Goal: Task Accomplishment & Management: Use online tool/utility

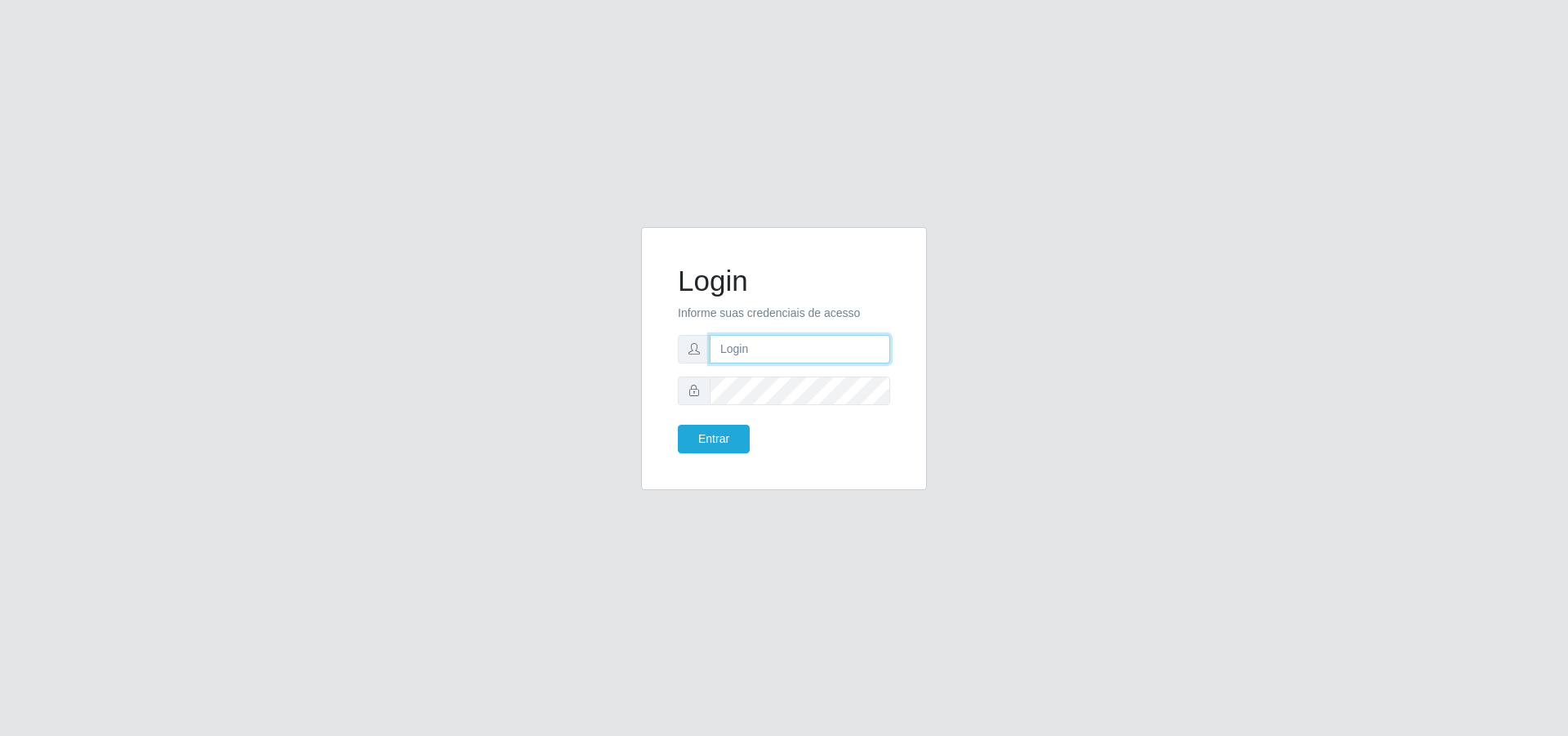
click at [785, 335] on input "text" at bounding box center [800, 349] width 180 height 29
type input "[EMAIL_ADDRESS][DOMAIN_NAME]"
click at [678, 425] on button "Entrar" at bounding box center [714, 438] width 72 height 29
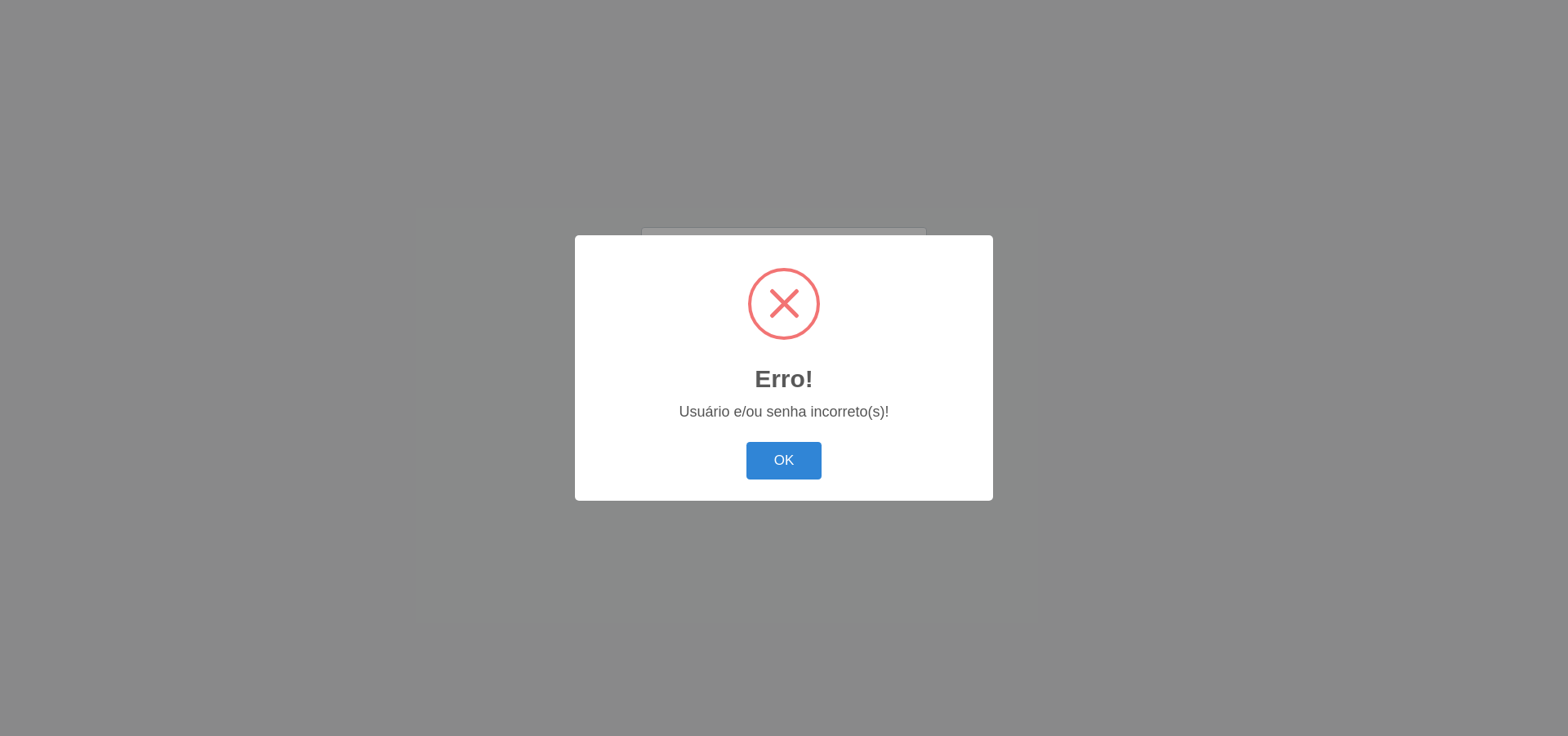
click at [747, 442] on button "OK" at bounding box center [784, 461] width 76 height 39
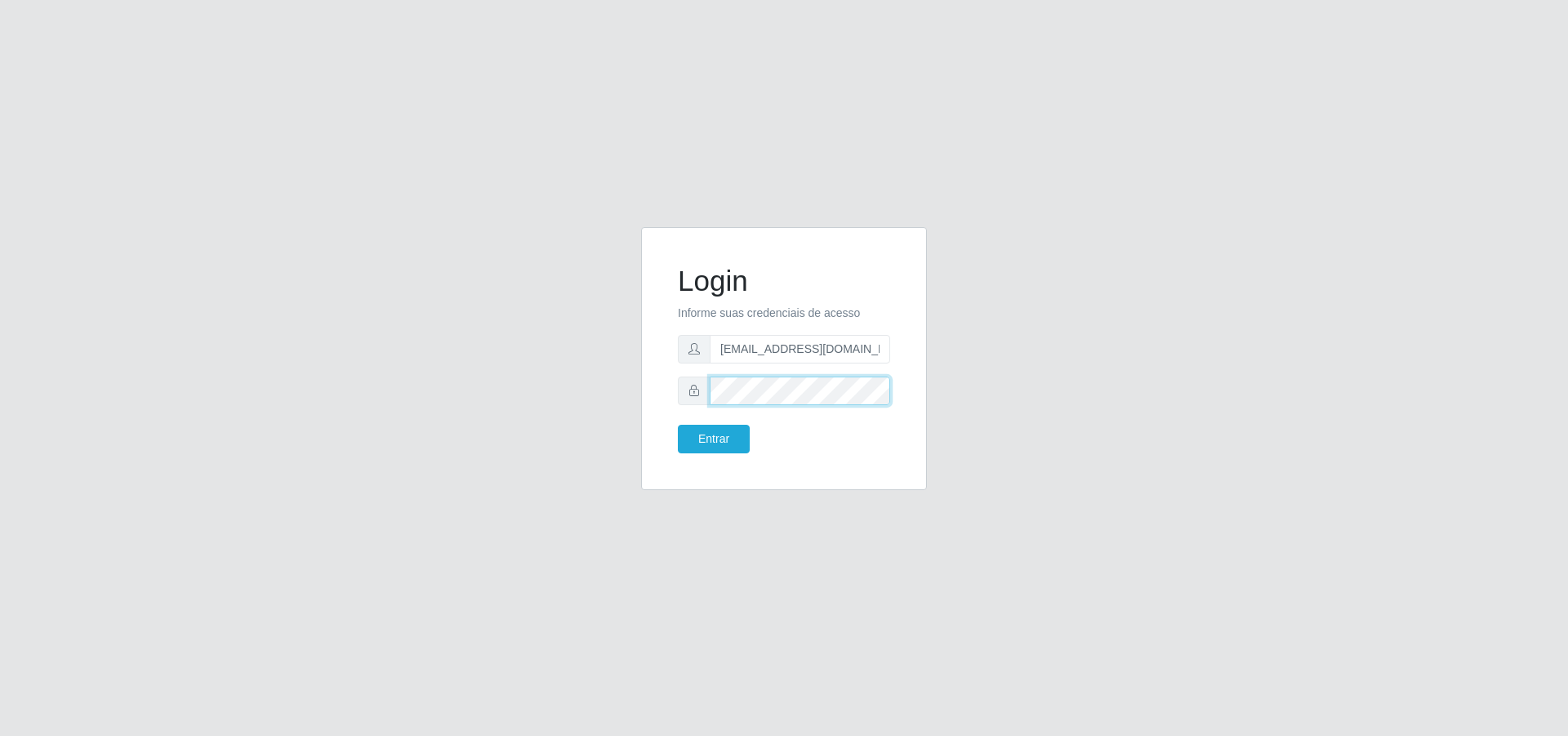
click at [678, 425] on button "Entrar" at bounding box center [714, 438] width 72 height 29
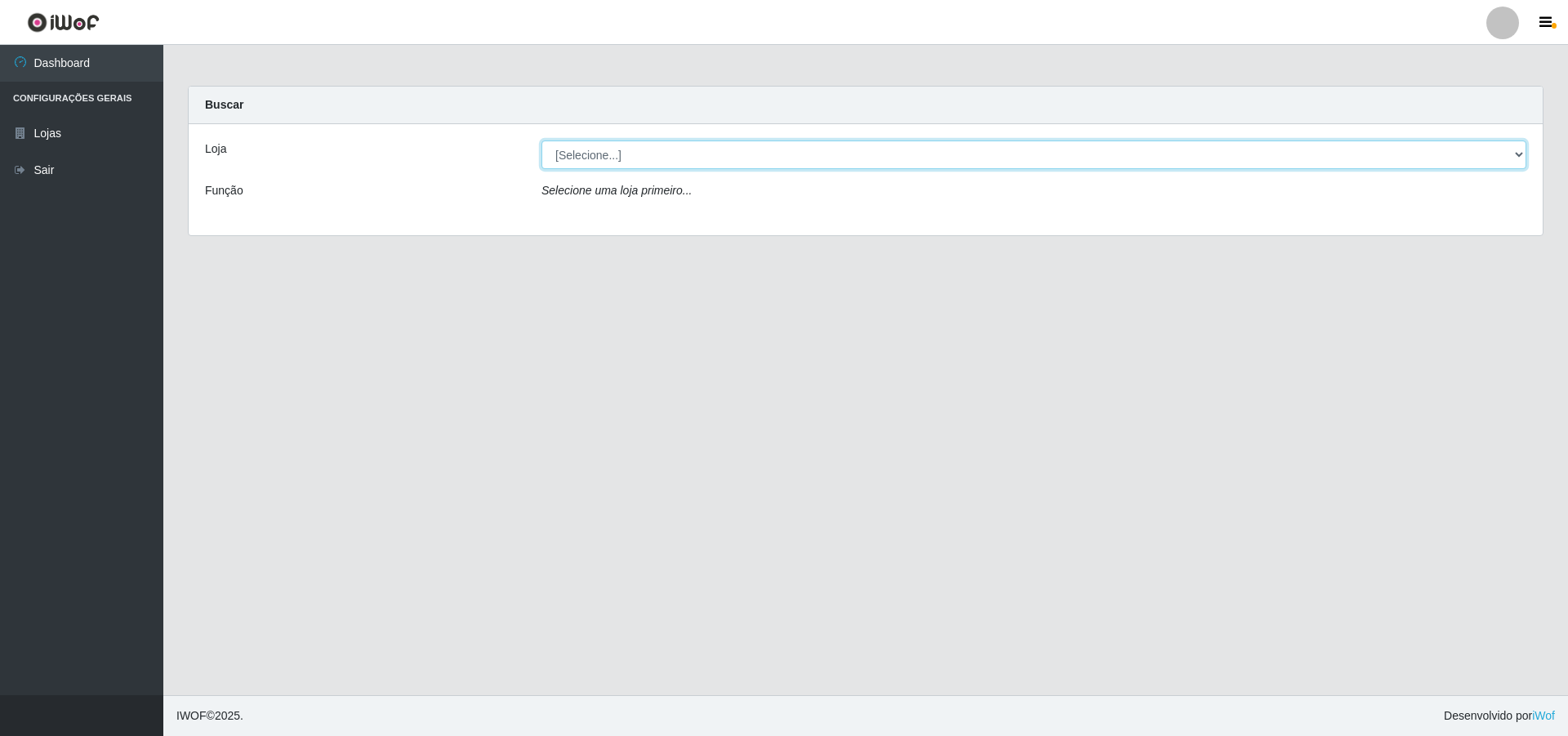
click at [1288, 151] on select "[Selecione...] Atacado Vem - Loja 31 [GEOGRAPHIC_DATA]" at bounding box center [1034, 155] width 985 height 29
select select "437"
click at [541, 141] on select "[Selecione...] Atacado Vem - Loja 31 [GEOGRAPHIC_DATA]" at bounding box center [1034, 155] width 985 height 29
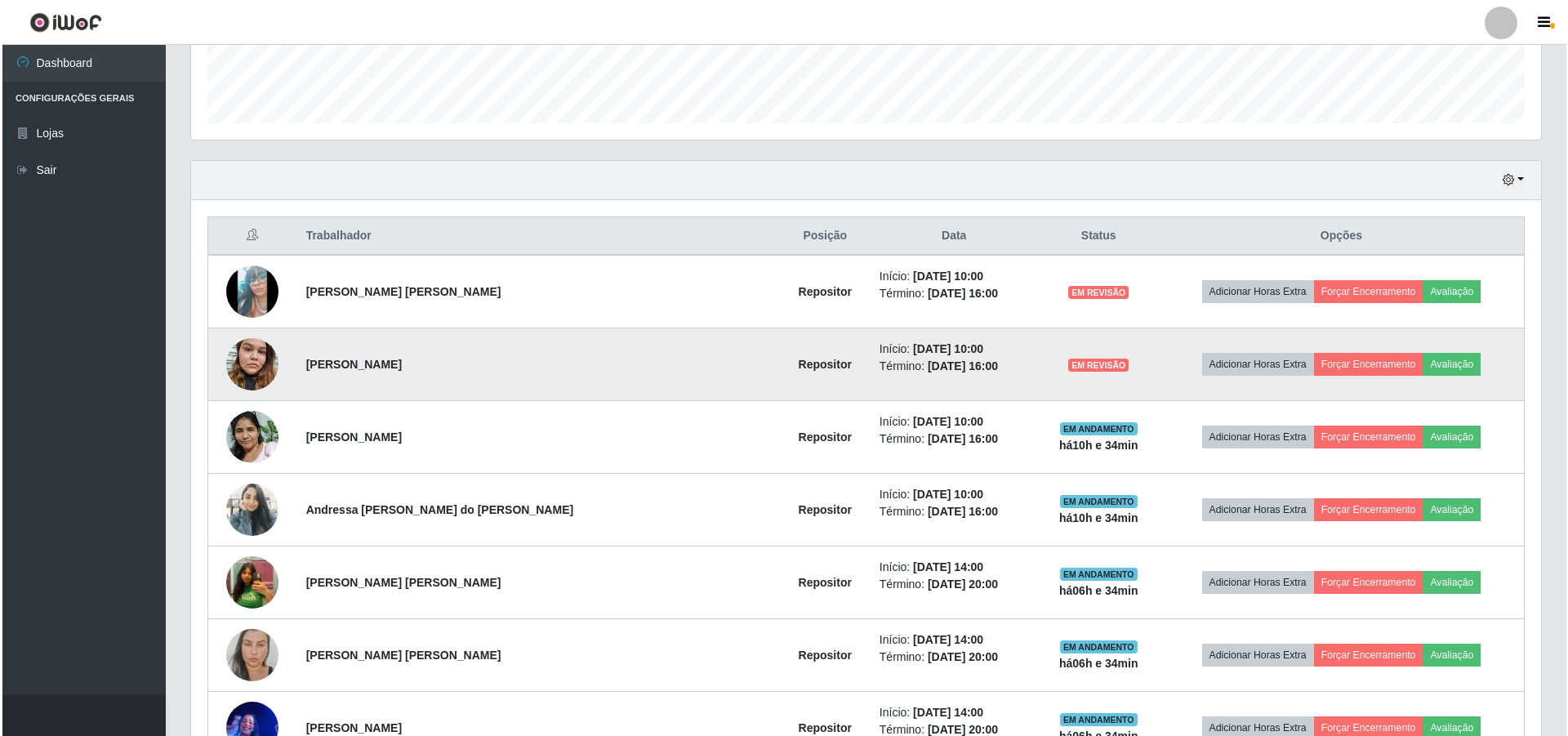
scroll to position [490, 0]
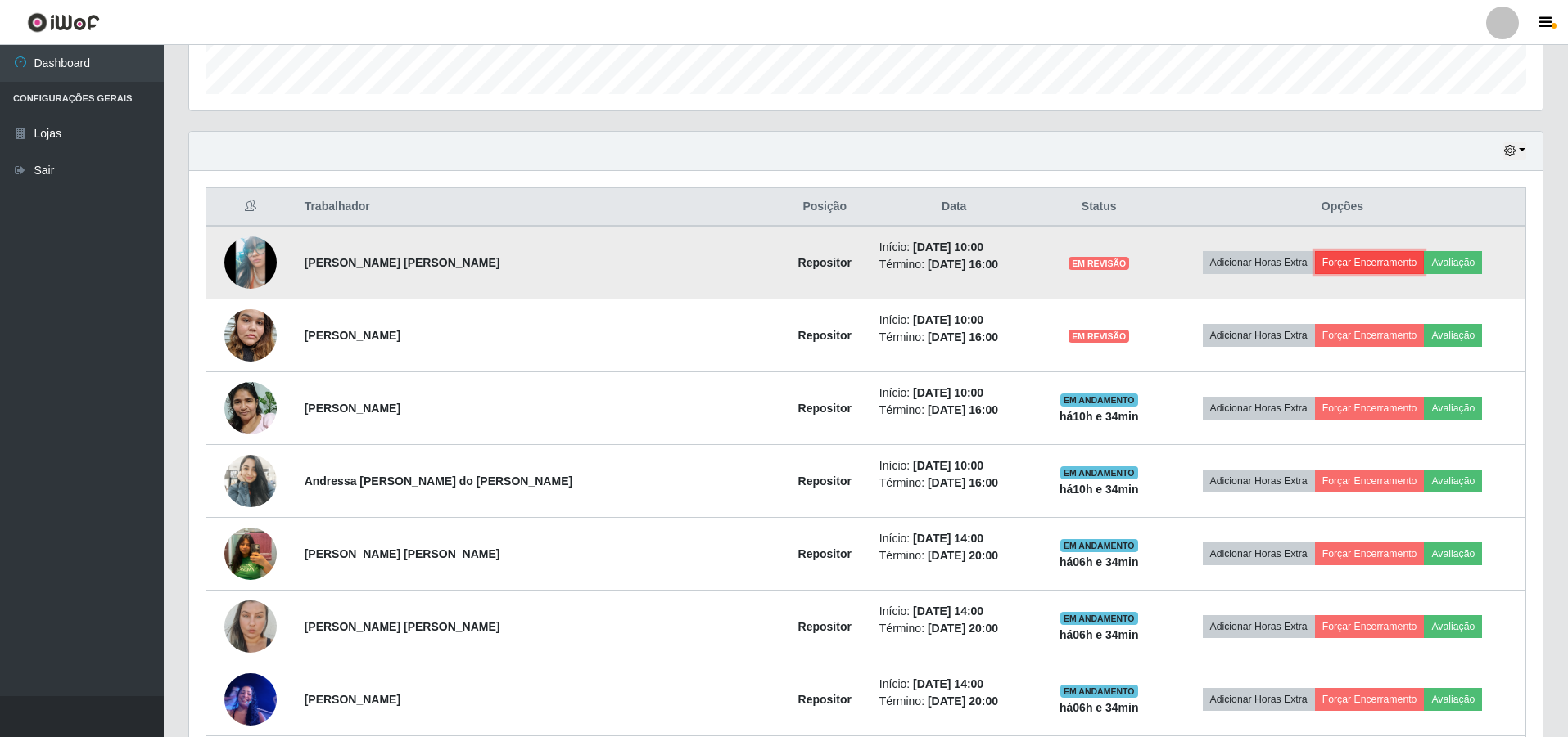
click at [1363, 267] on button "Forçar Encerramento" at bounding box center [1370, 262] width 110 height 23
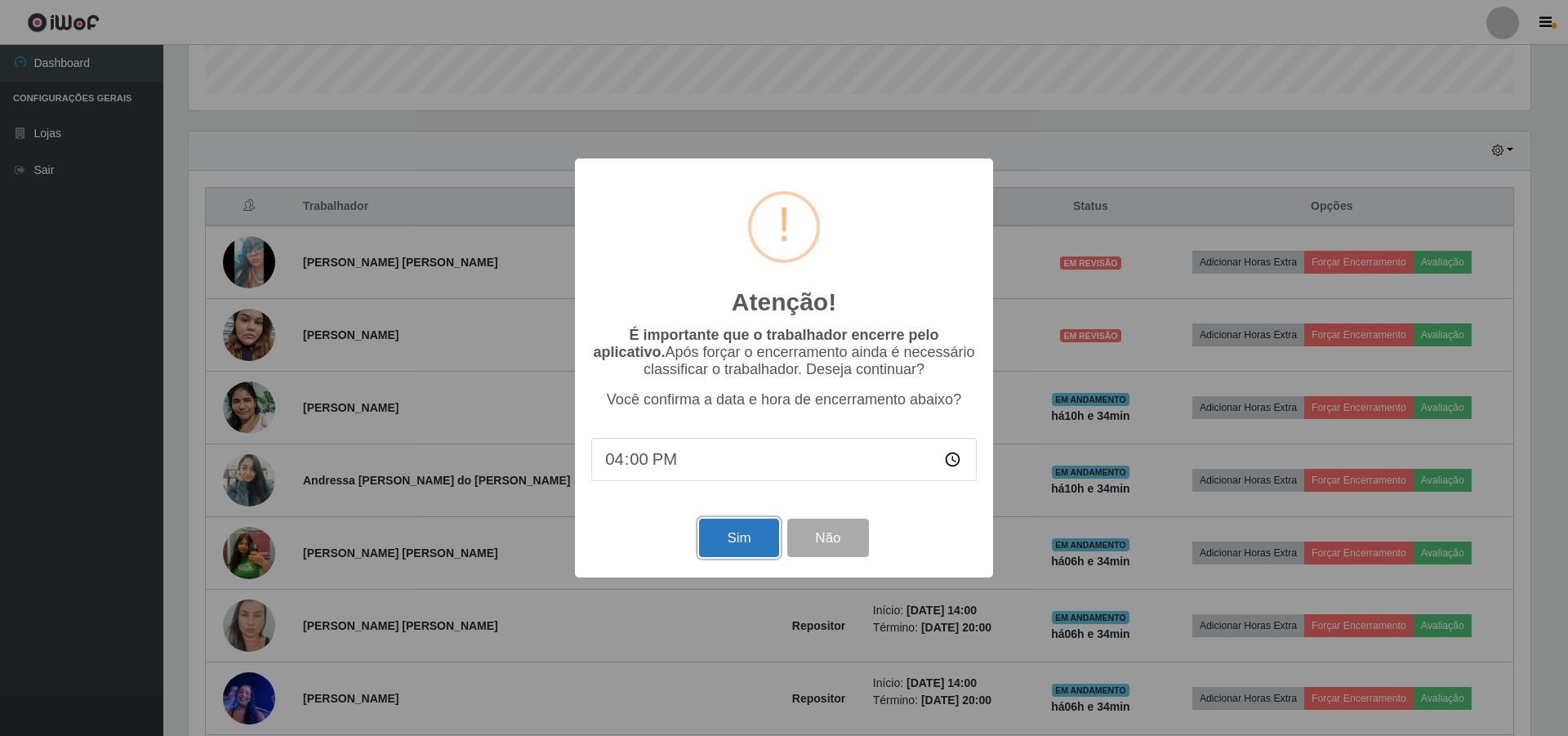
click at [742, 548] on button "Sim" at bounding box center [738, 538] width 79 height 39
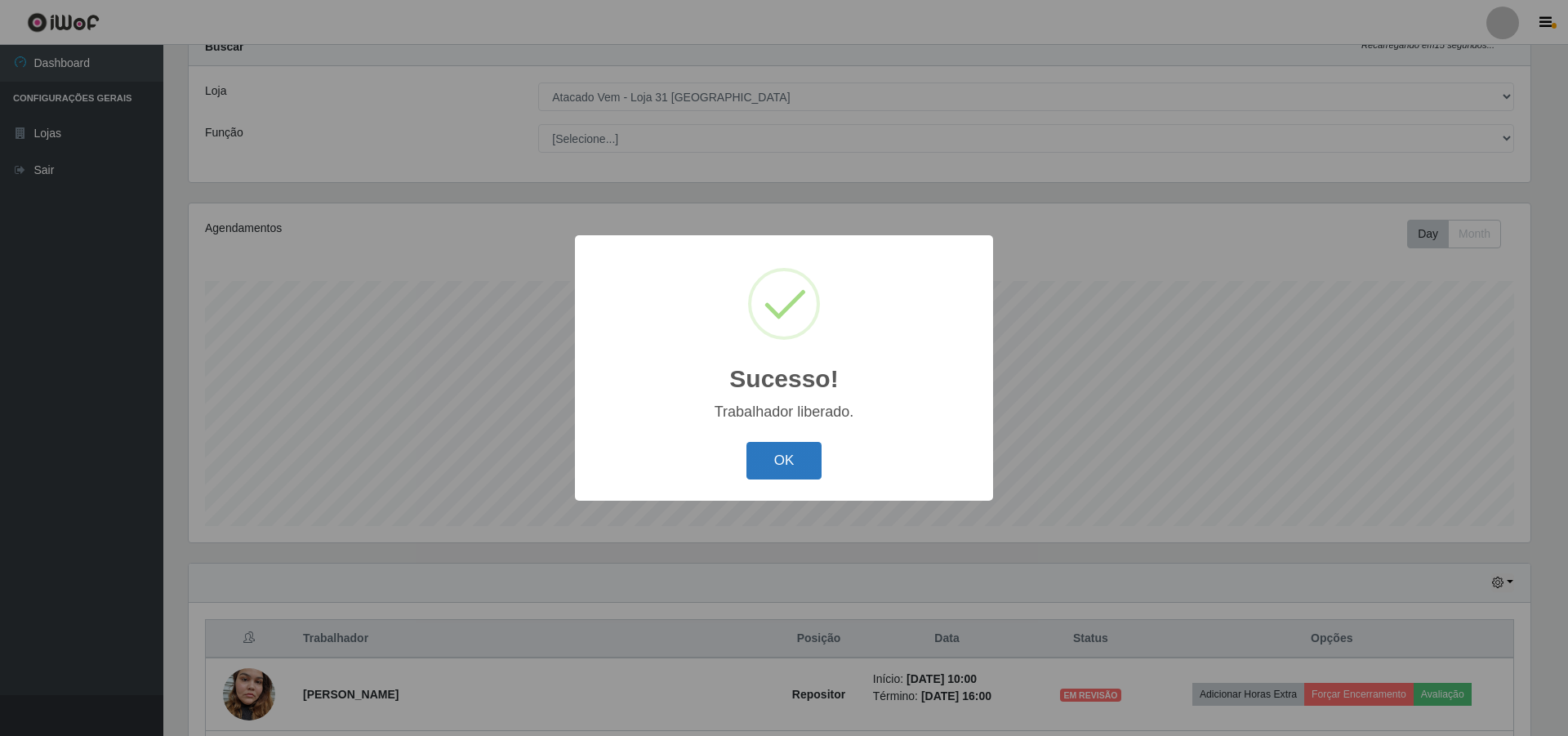
click at [784, 463] on button "OK" at bounding box center [784, 461] width 76 height 39
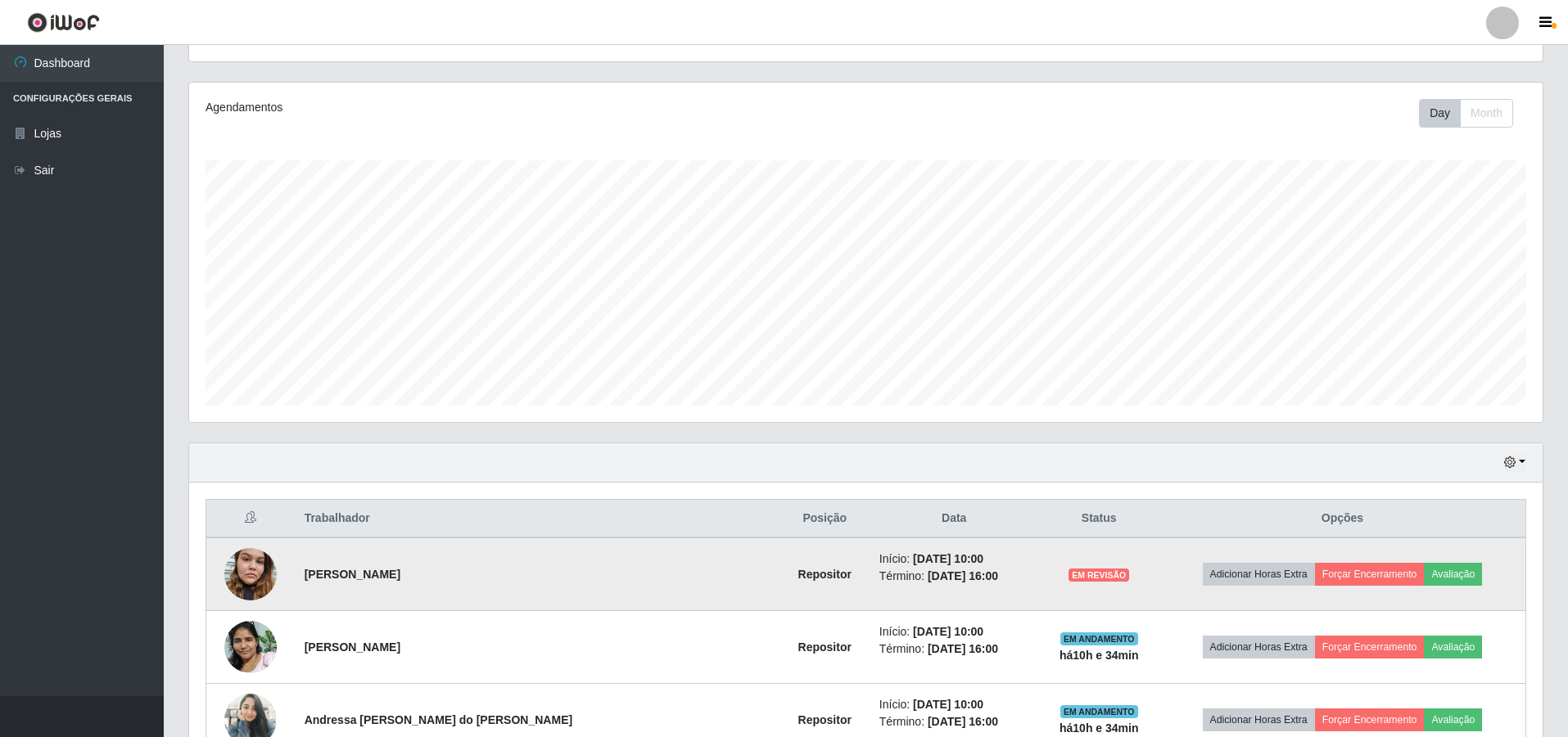
scroll to position [303, 0]
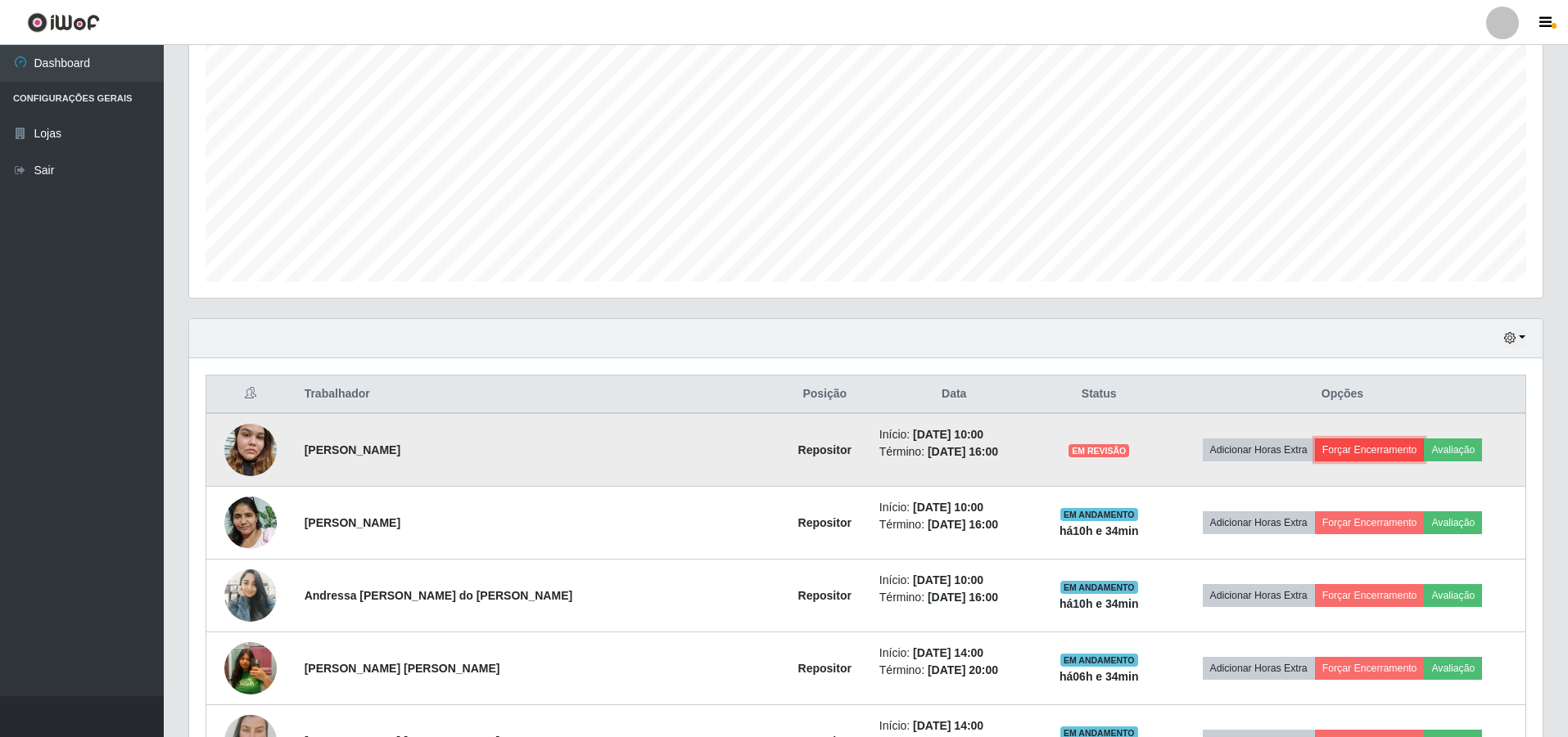
click at [1351, 446] on button "Forçar Encerramento" at bounding box center [1370, 450] width 110 height 23
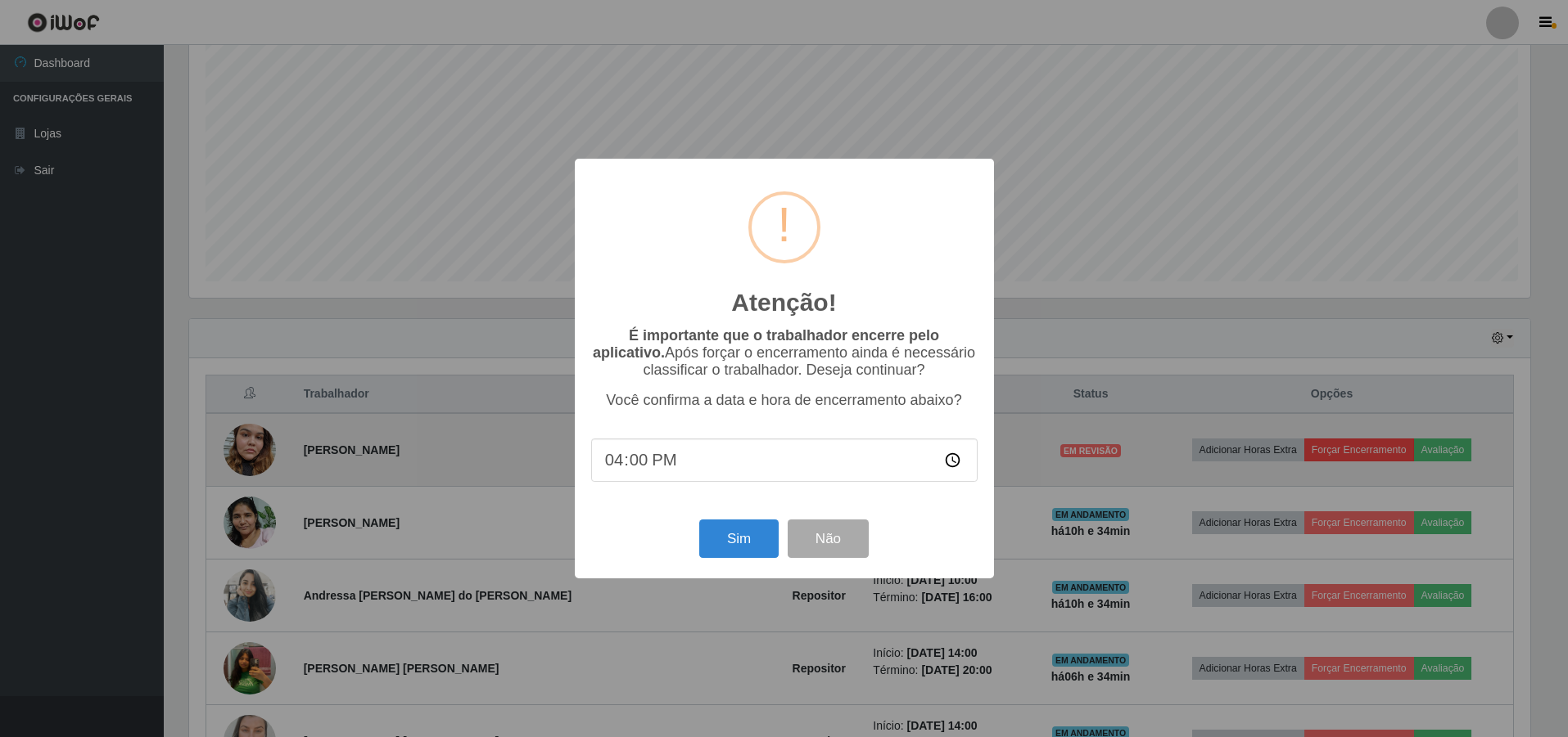
scroll to position [339, 1346]
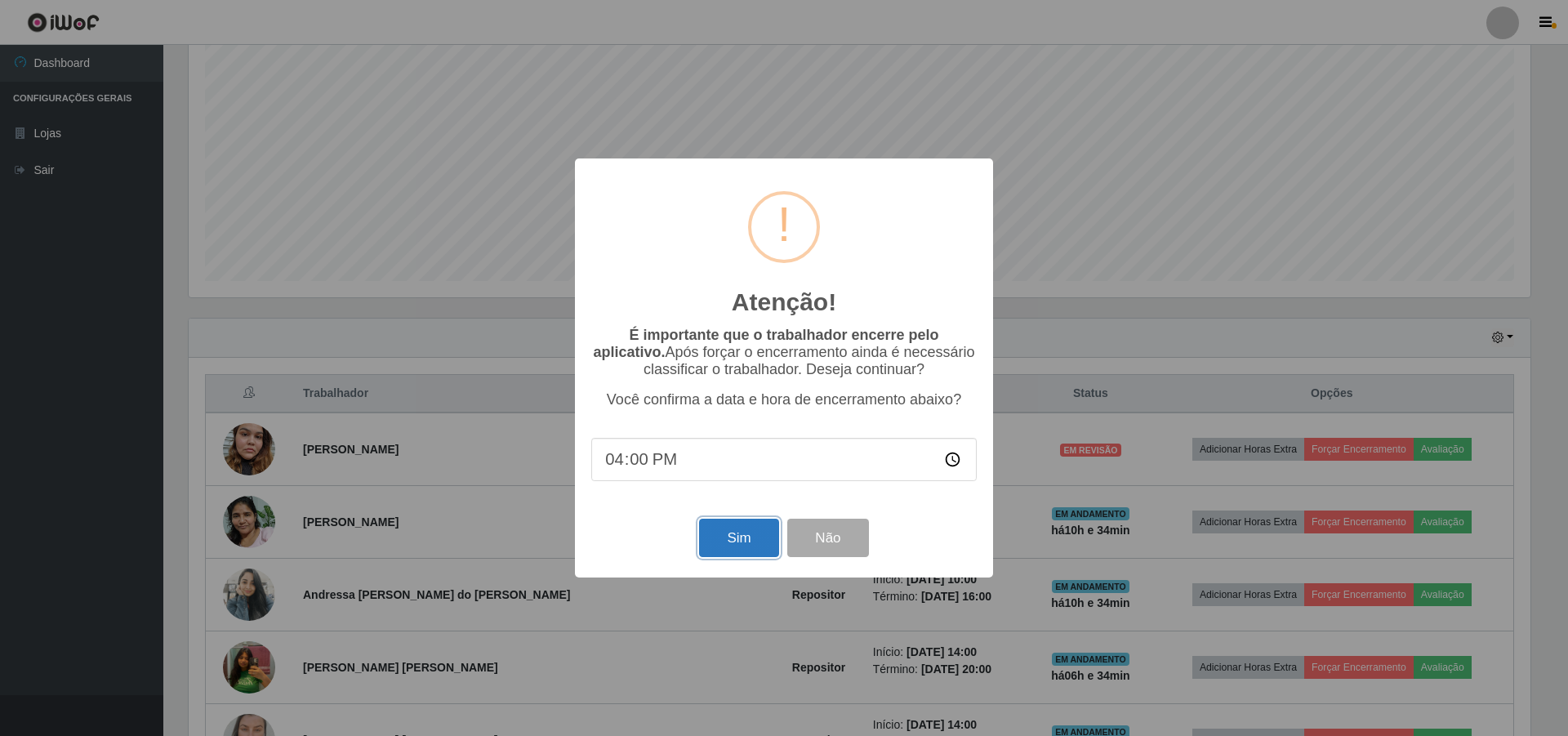
click at [739, 538] on button "Sim" at bounding box center [738, 538] width 79 height 39
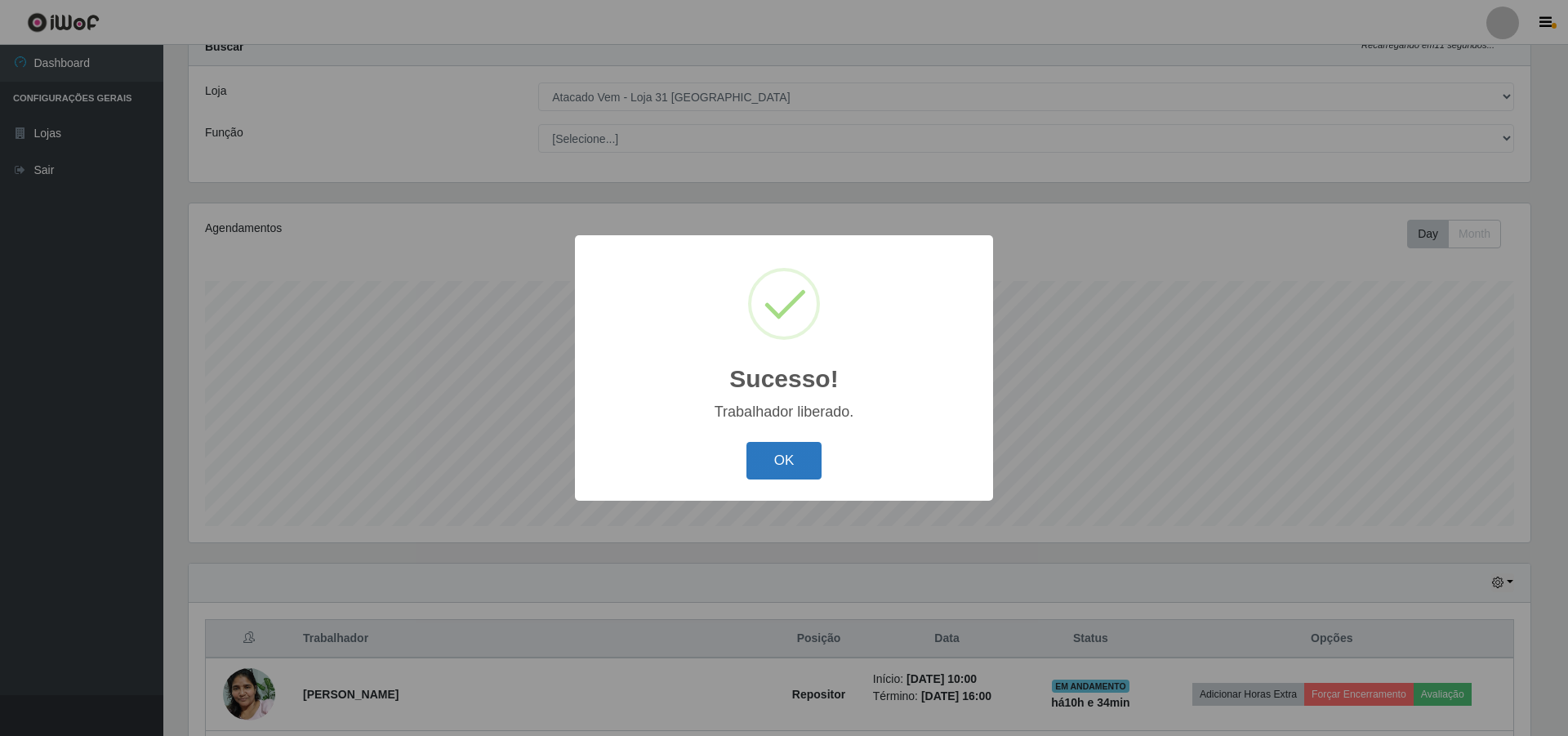
click at [786, 473] on button "OK" at bounding box center [784, 461] width 76 height 39
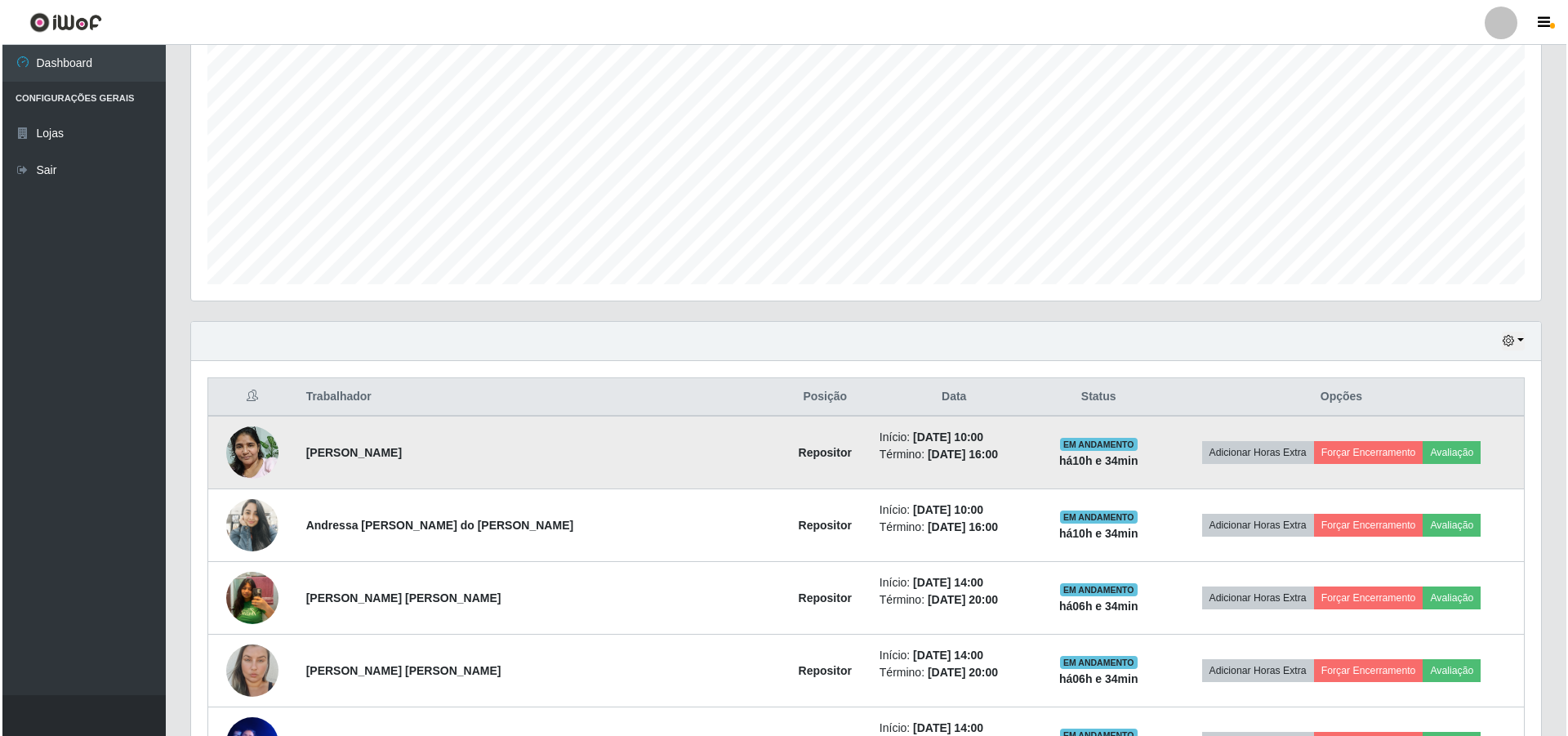
scroll to position [303, 0]
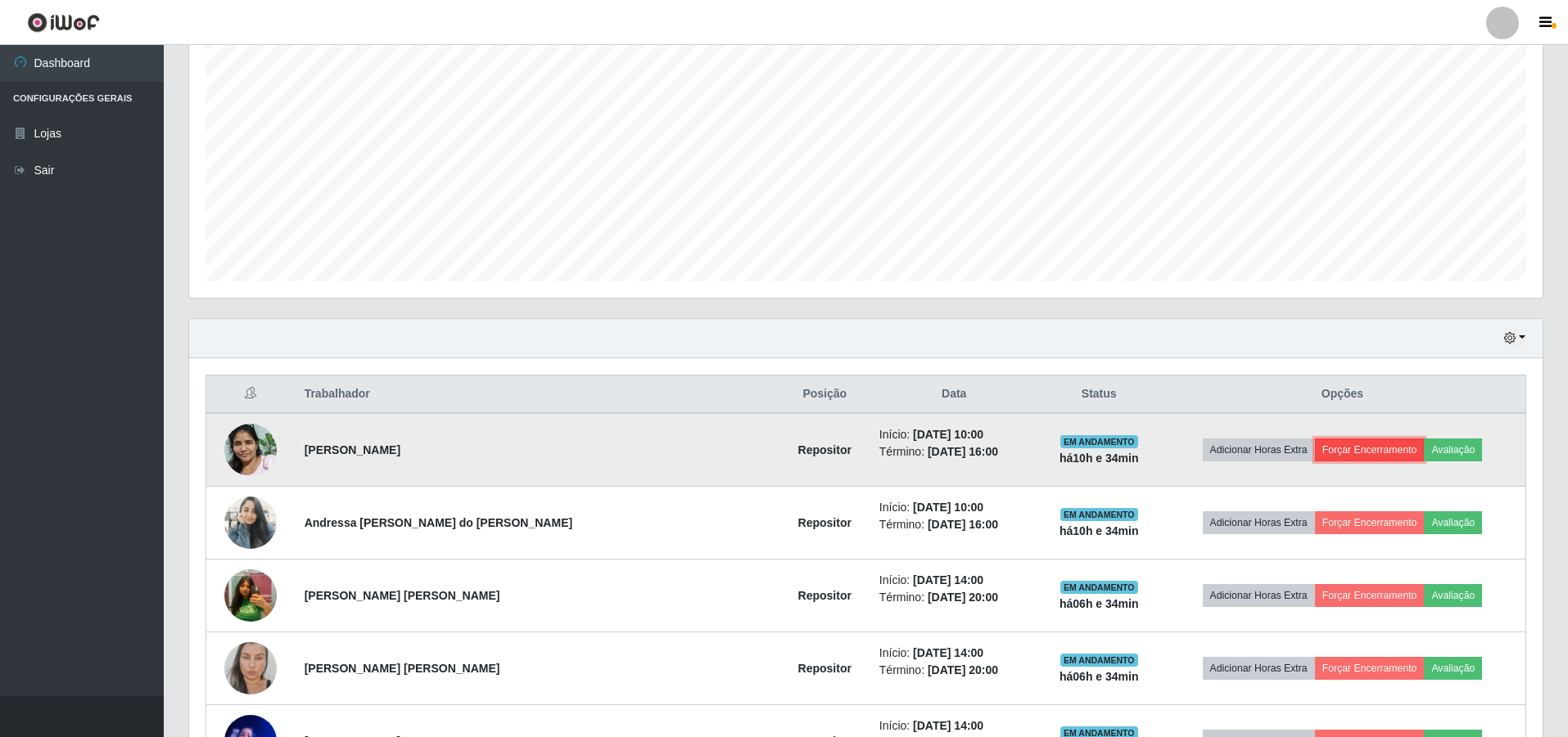
click at [1361, 446] on button "Forçar Encerramento" at bounding box center [1370, 450] width 110 height 23
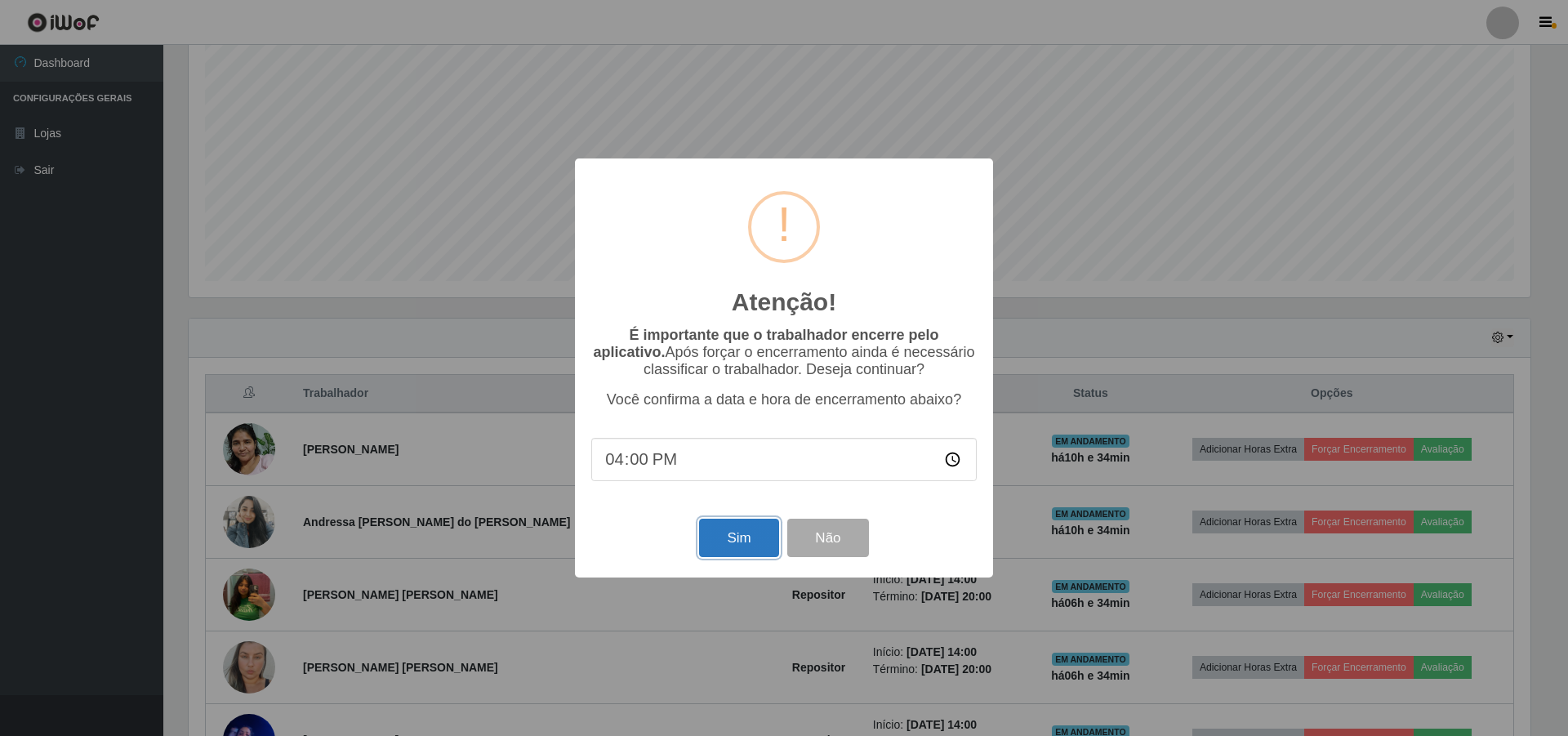
click at [743, 545] on button "Sim" at bounding box center [738, 538] width 79 height 39
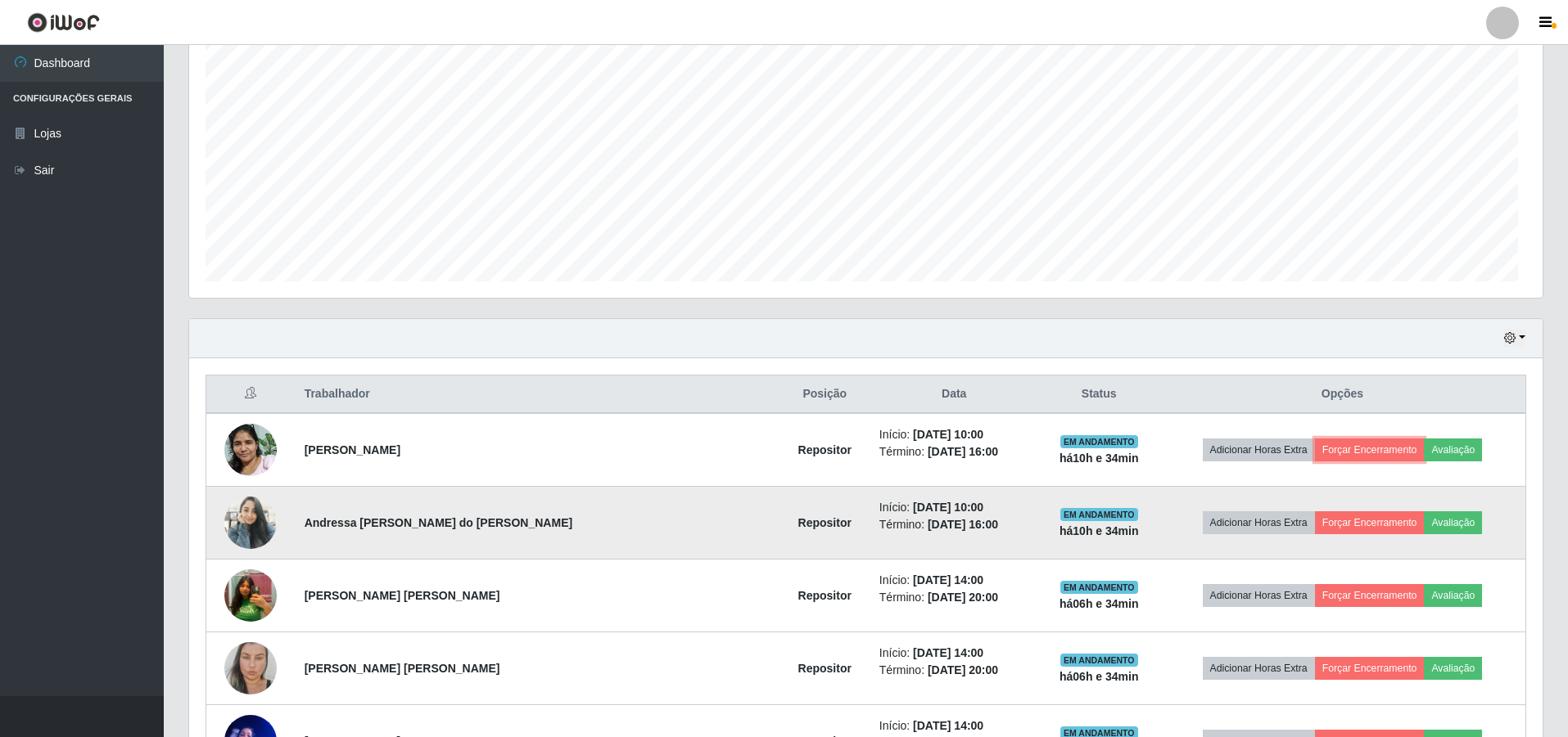
scroll to position [0, 0]
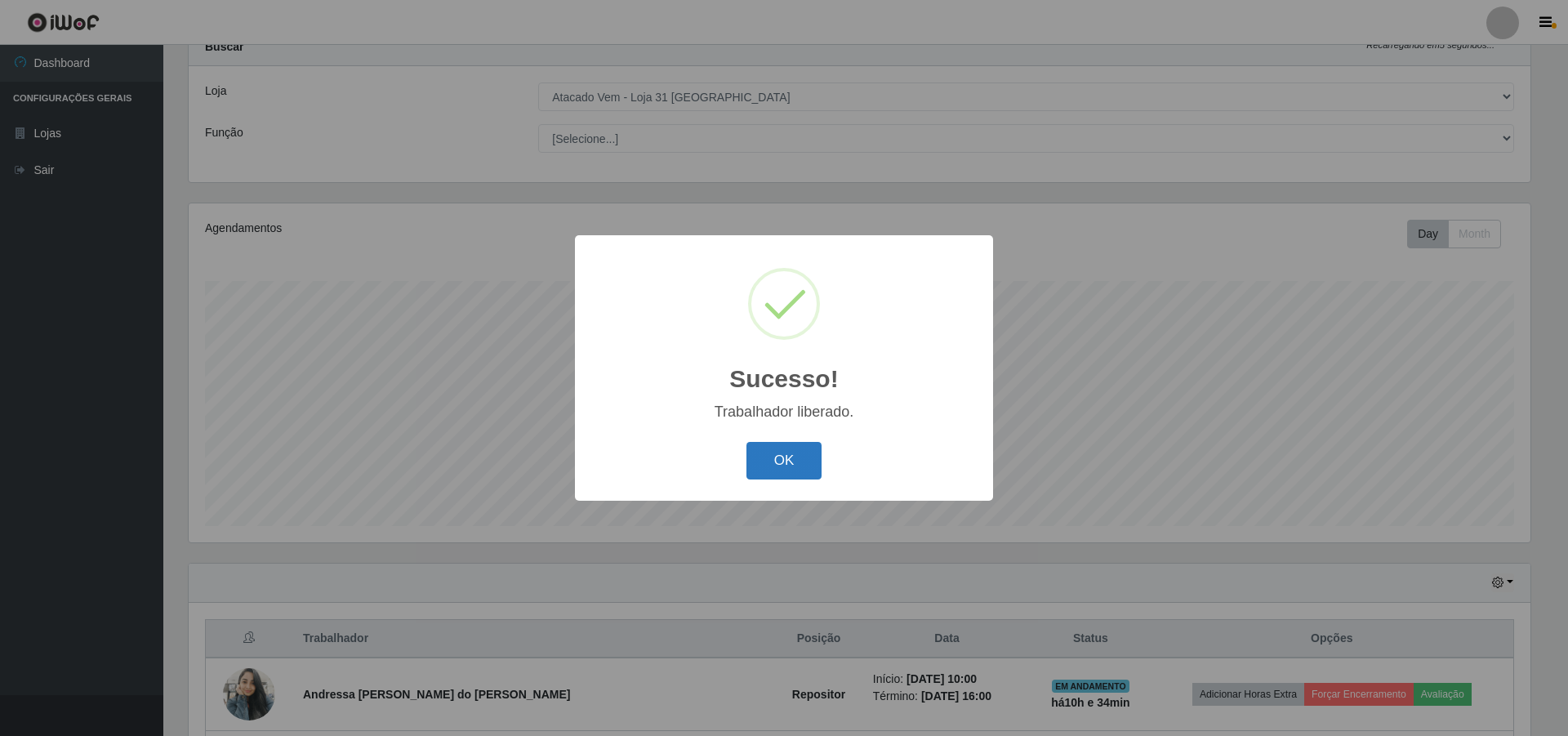
click at [800, 465] on button "OK" at bounding box center [784, 461] width 76 height 39
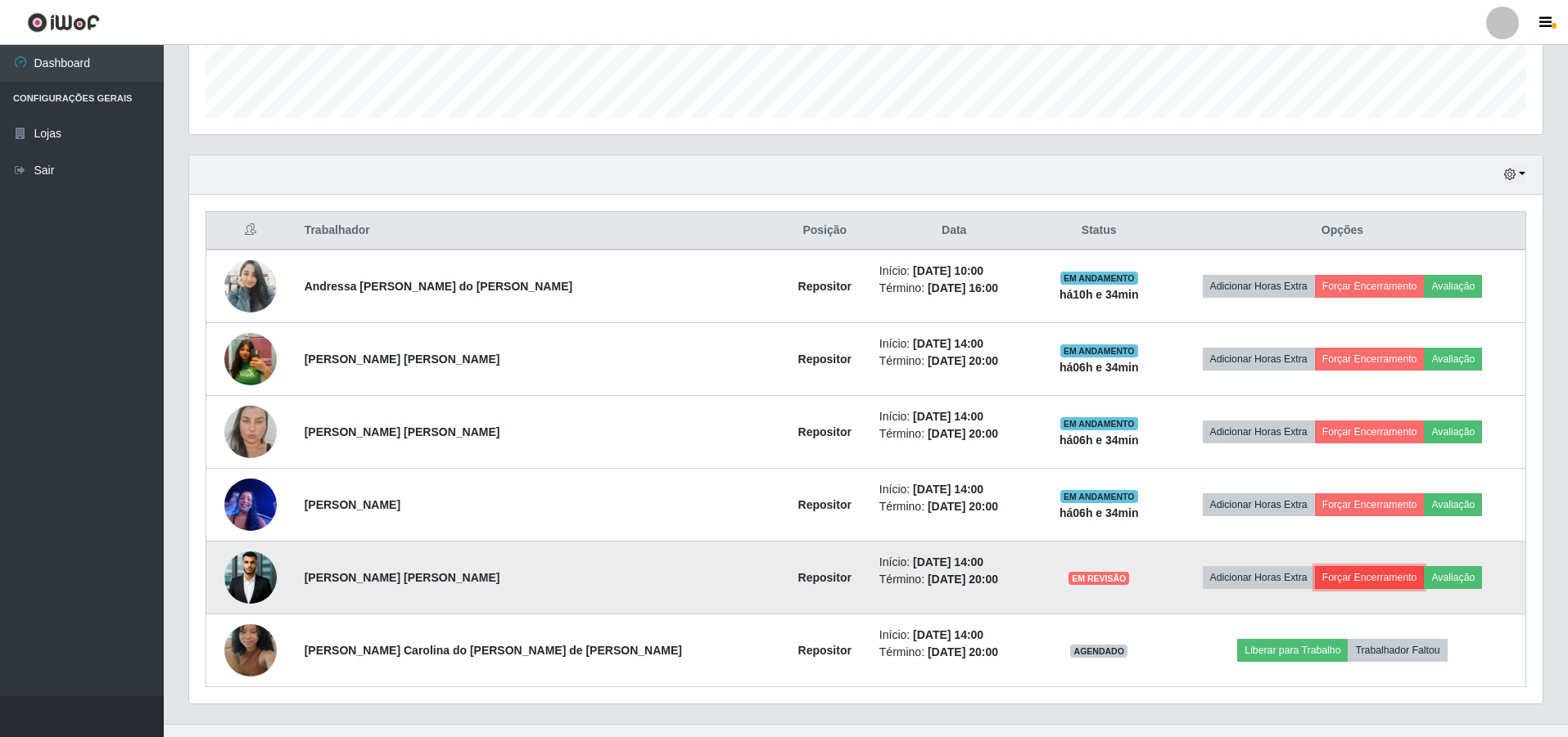
click at [1347, 572] on button "Forçar Encerramento" at bounding box center [1370, 577] width 110 height 23
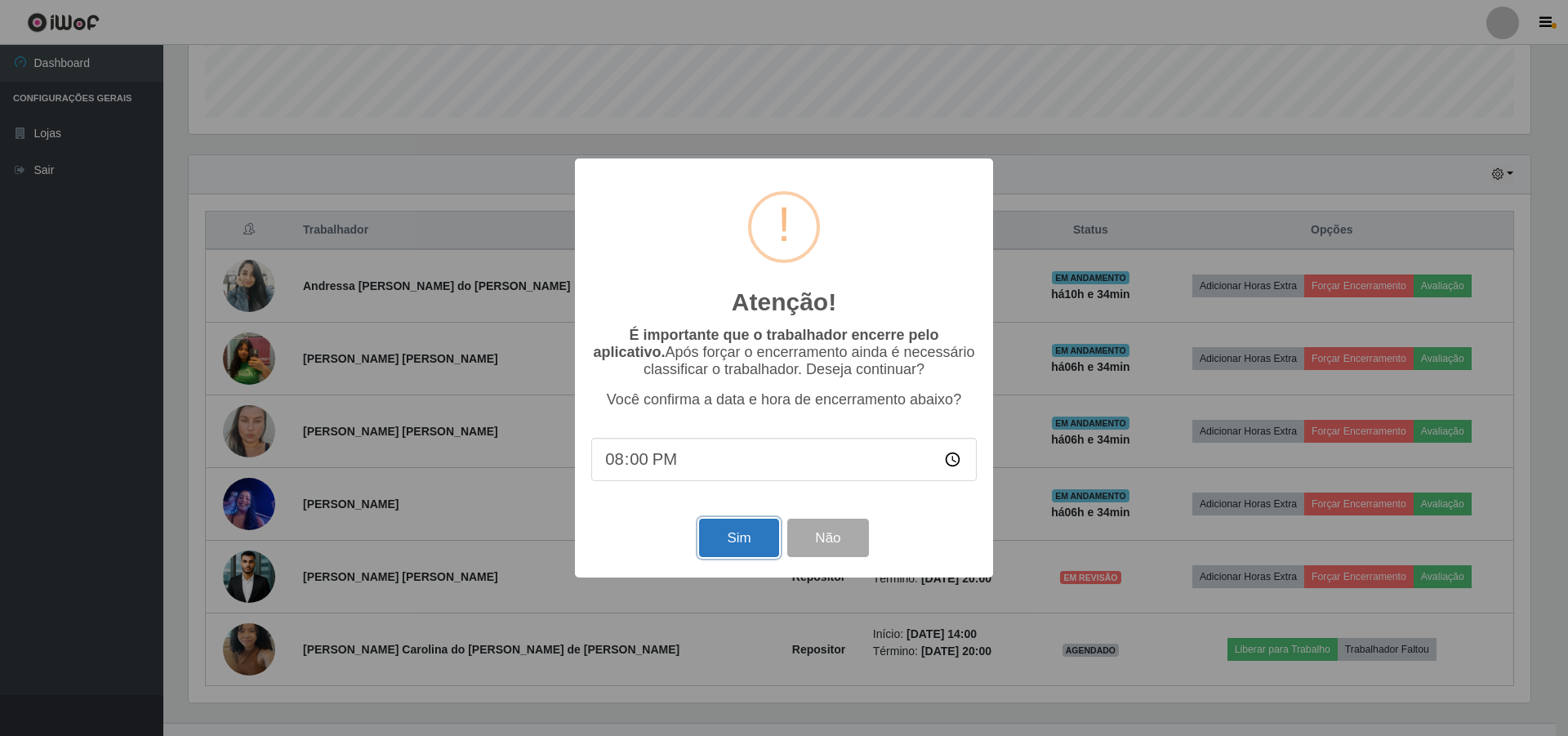
click at [739, 548] on button "Sim" at bounding box center [738, 538] width 79 height 39
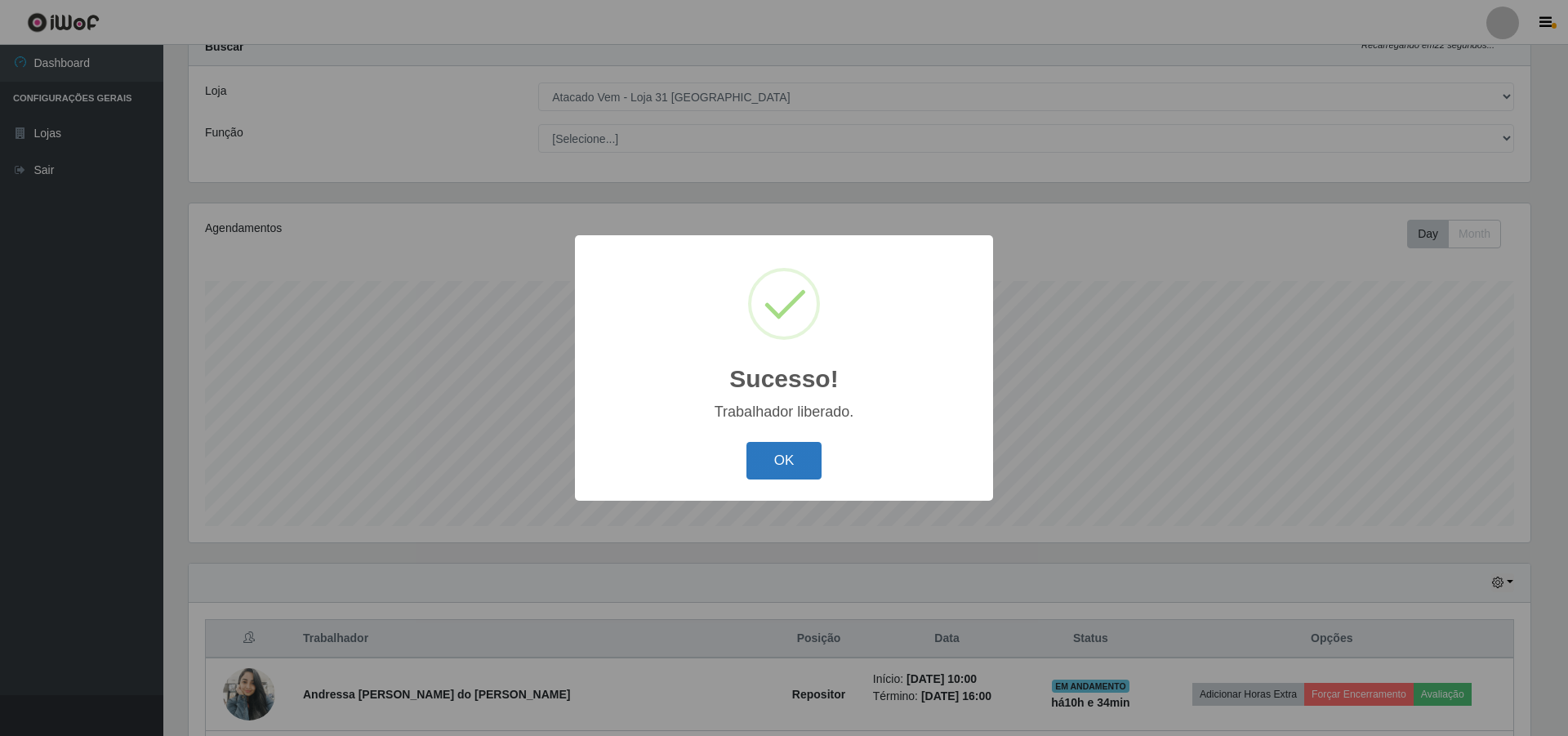
click at [802, 465] on button "OK" at bounding box center [784, 461] width 76 height 39
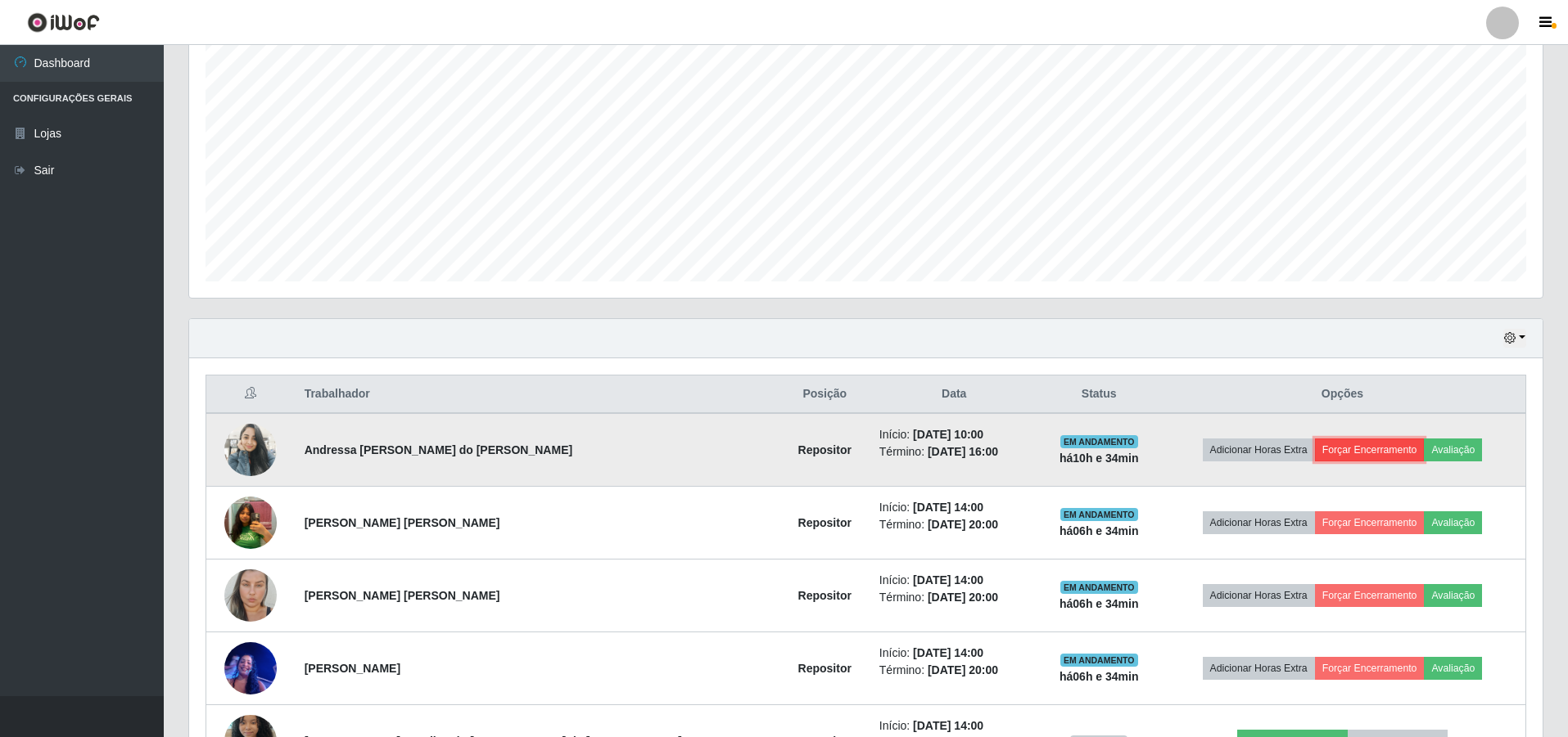
click at [1331, 445] on button "Forçar Encerramento" at bounding box center [1370, 450] width 110 height 23
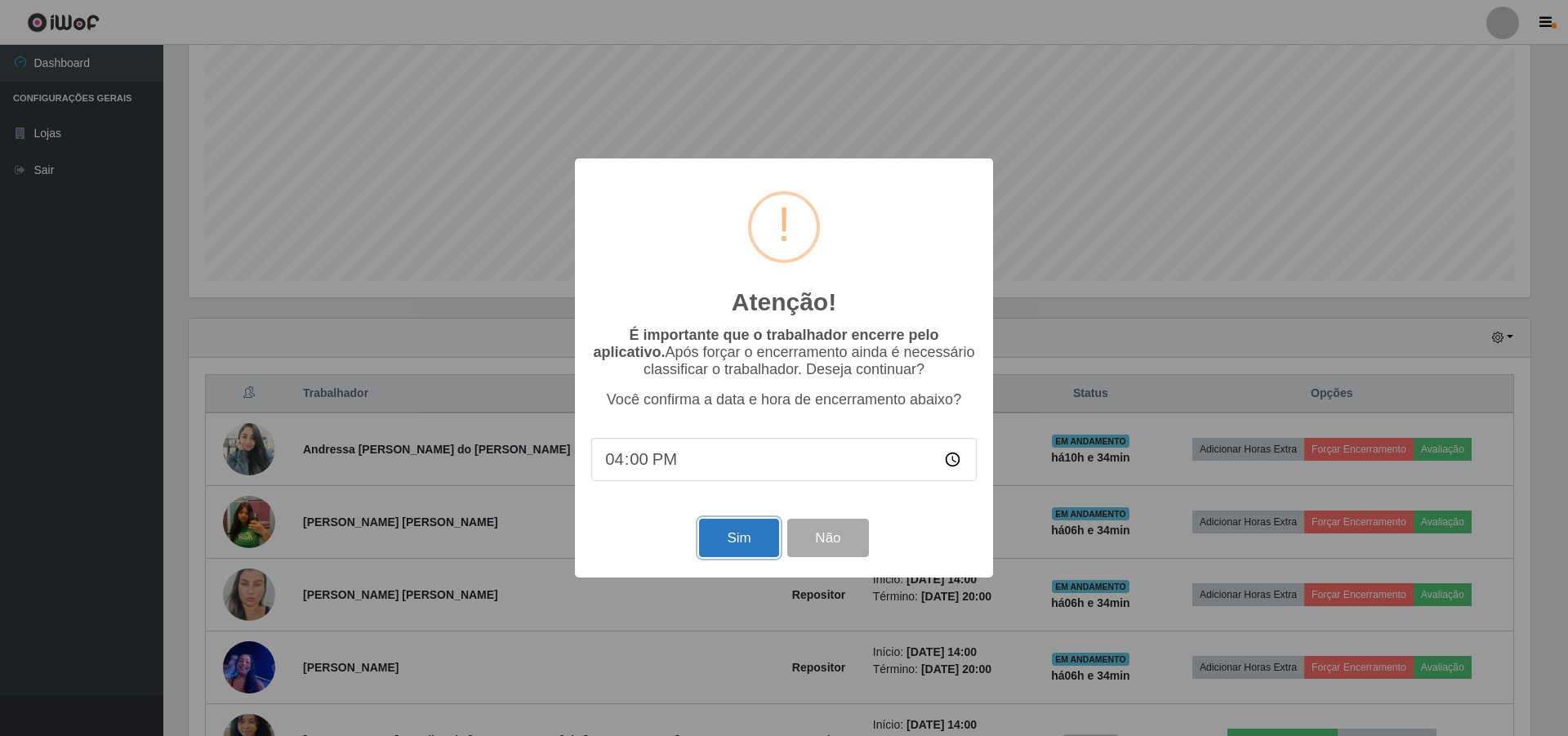
click at [751, 548] on button "Sim" at bounding box center [738, 538] width 79 height 39
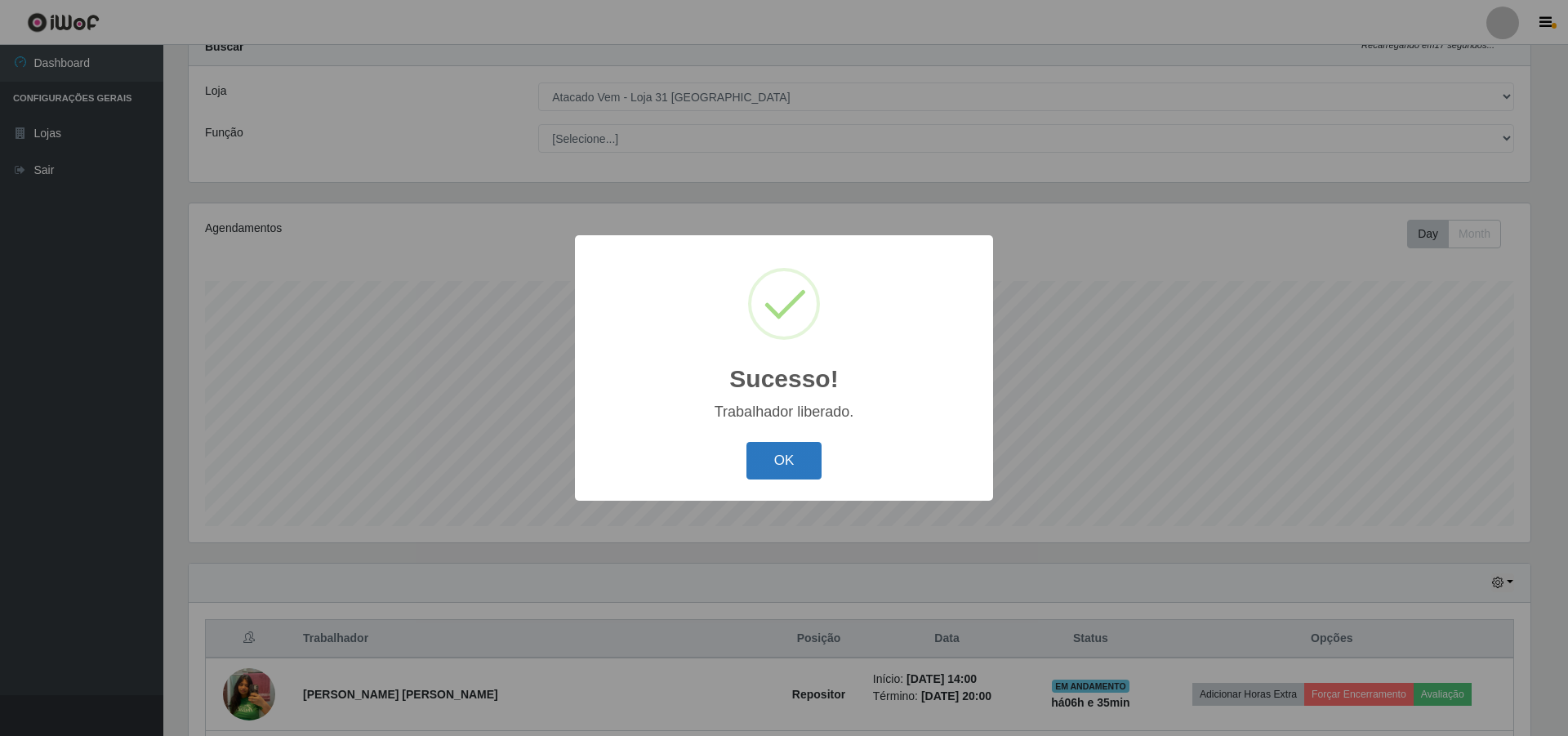
click at [778, 460] on button "OK" at bounding box center [784, 461] width 76 height 39
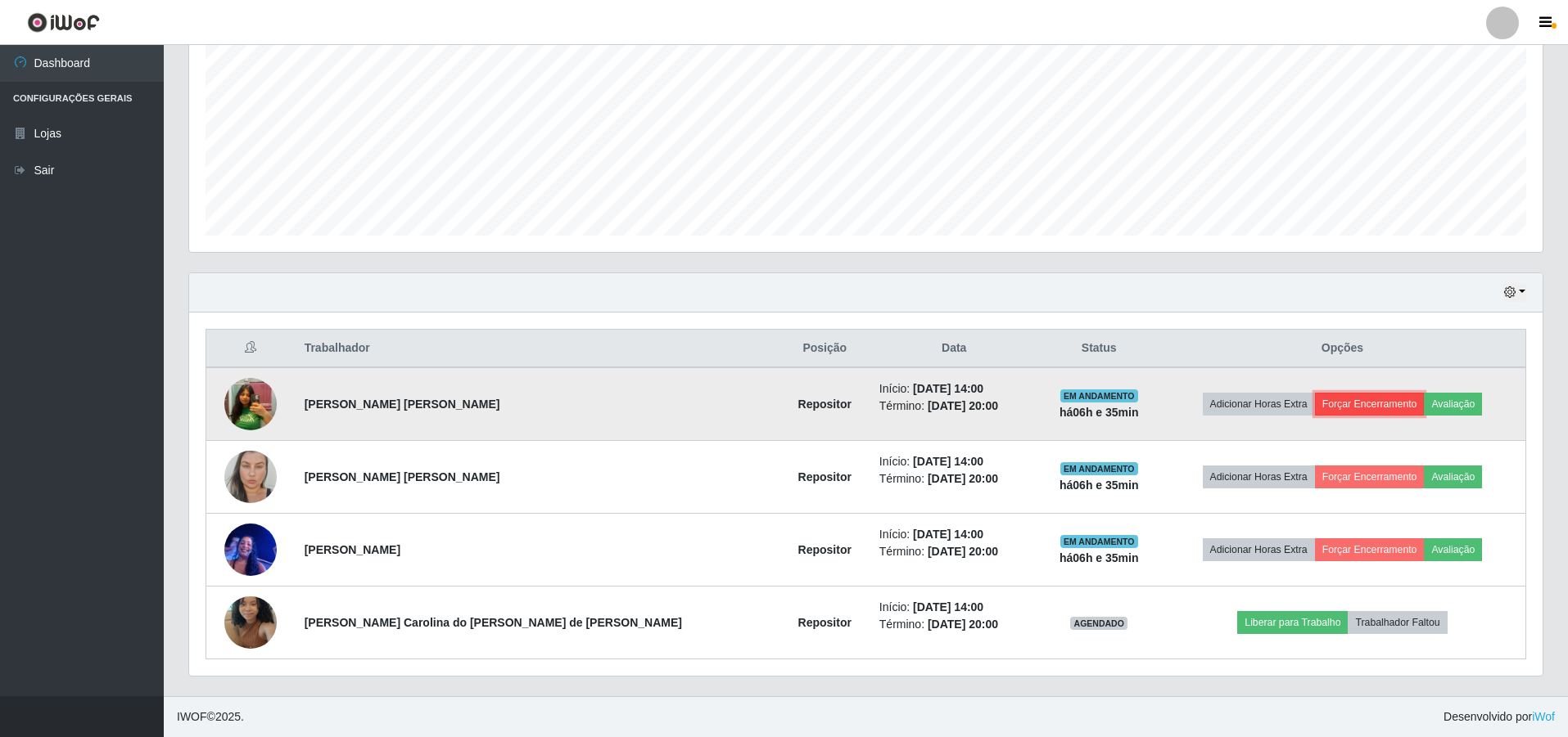
click at [1353, 402] on button "Forçar Encerramento" at bounding box center [1370, 404] width 110 height 23
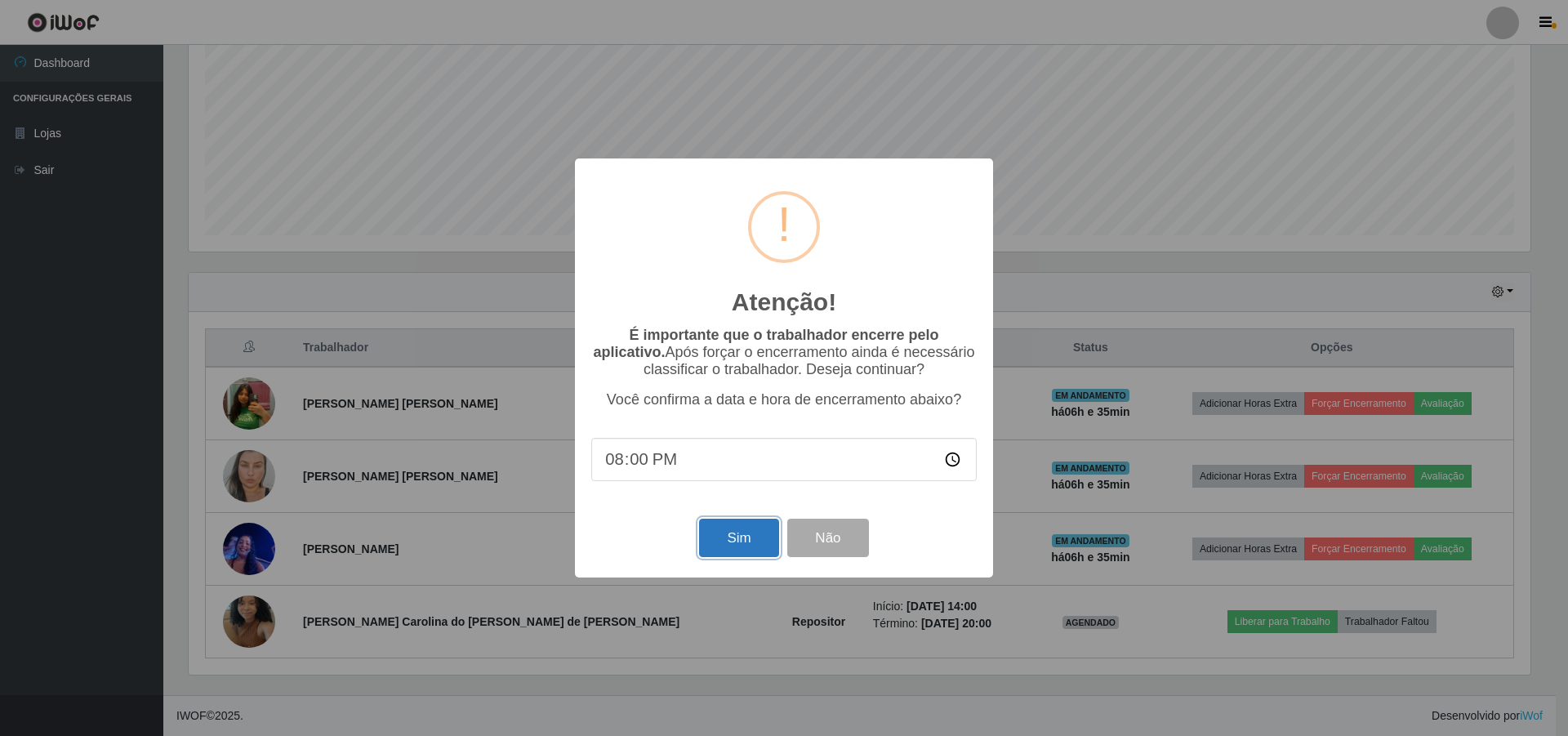
click at [733, 542] on button "Sim" at bounding box center [738, 538] width 79 height 39
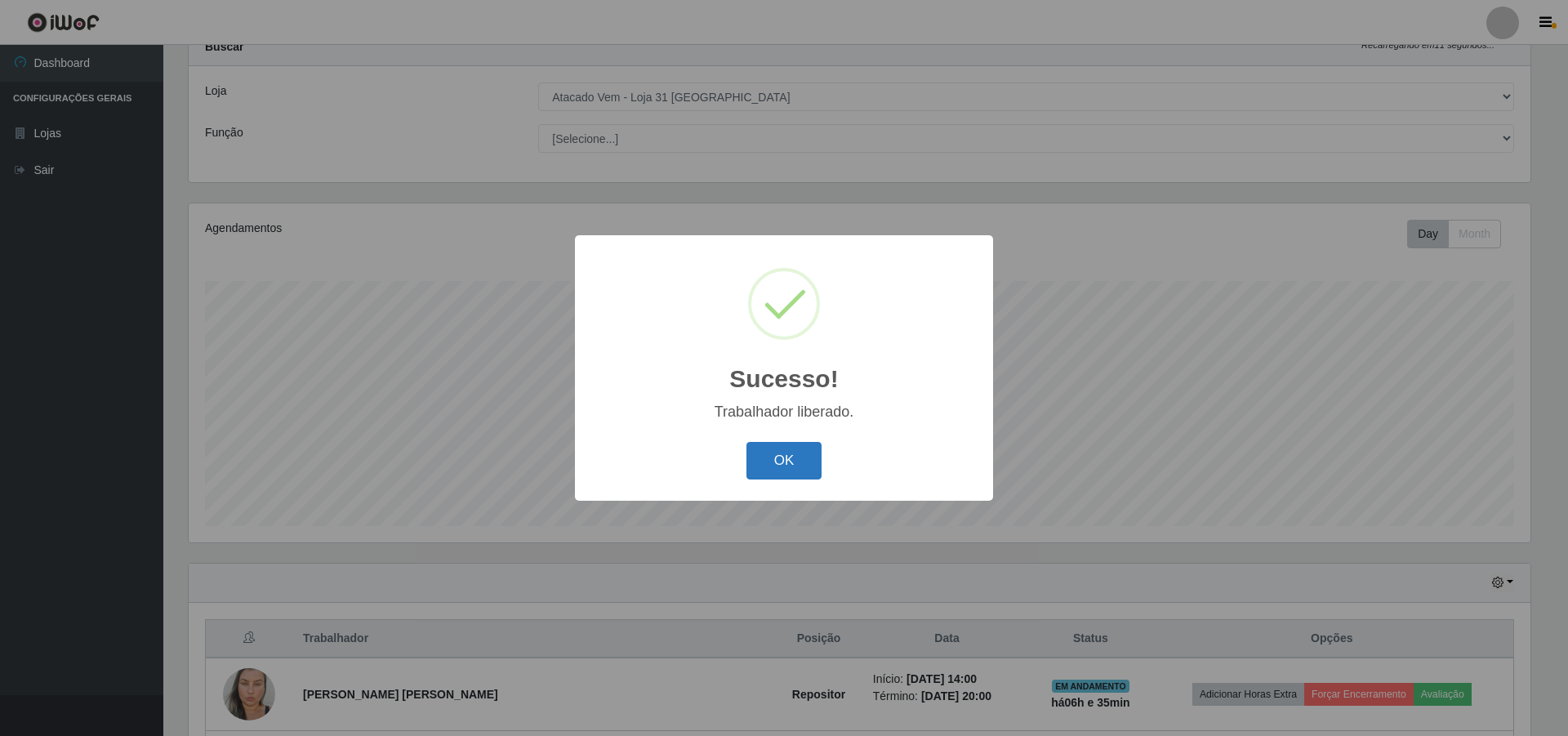
click at [769, 456] on button "OK" at bounding box center [784, 461] width 76 height 39
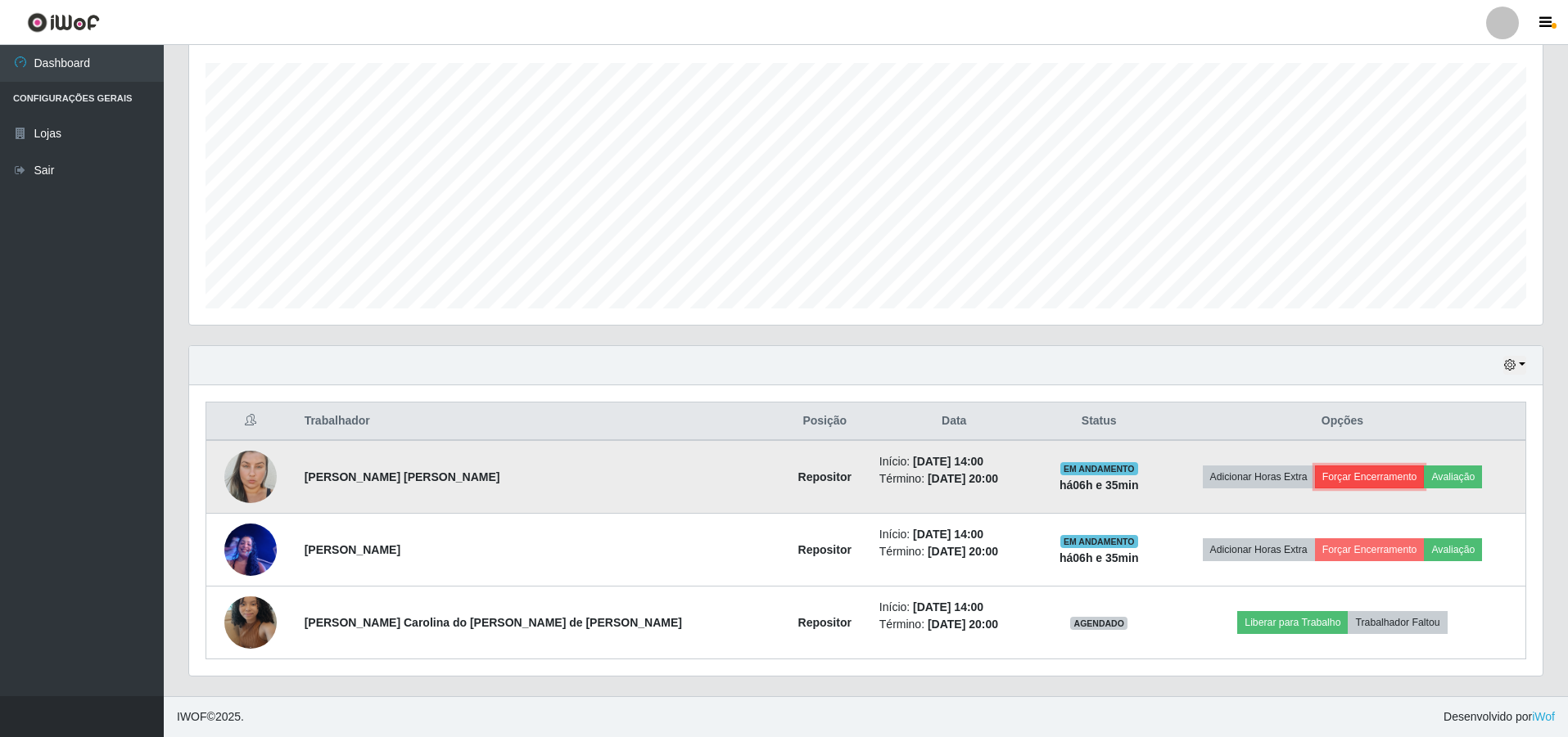
click at [1338, 477] on button "Forçar Encerramento" at bounding box center [1370, 477] width 110 height 23
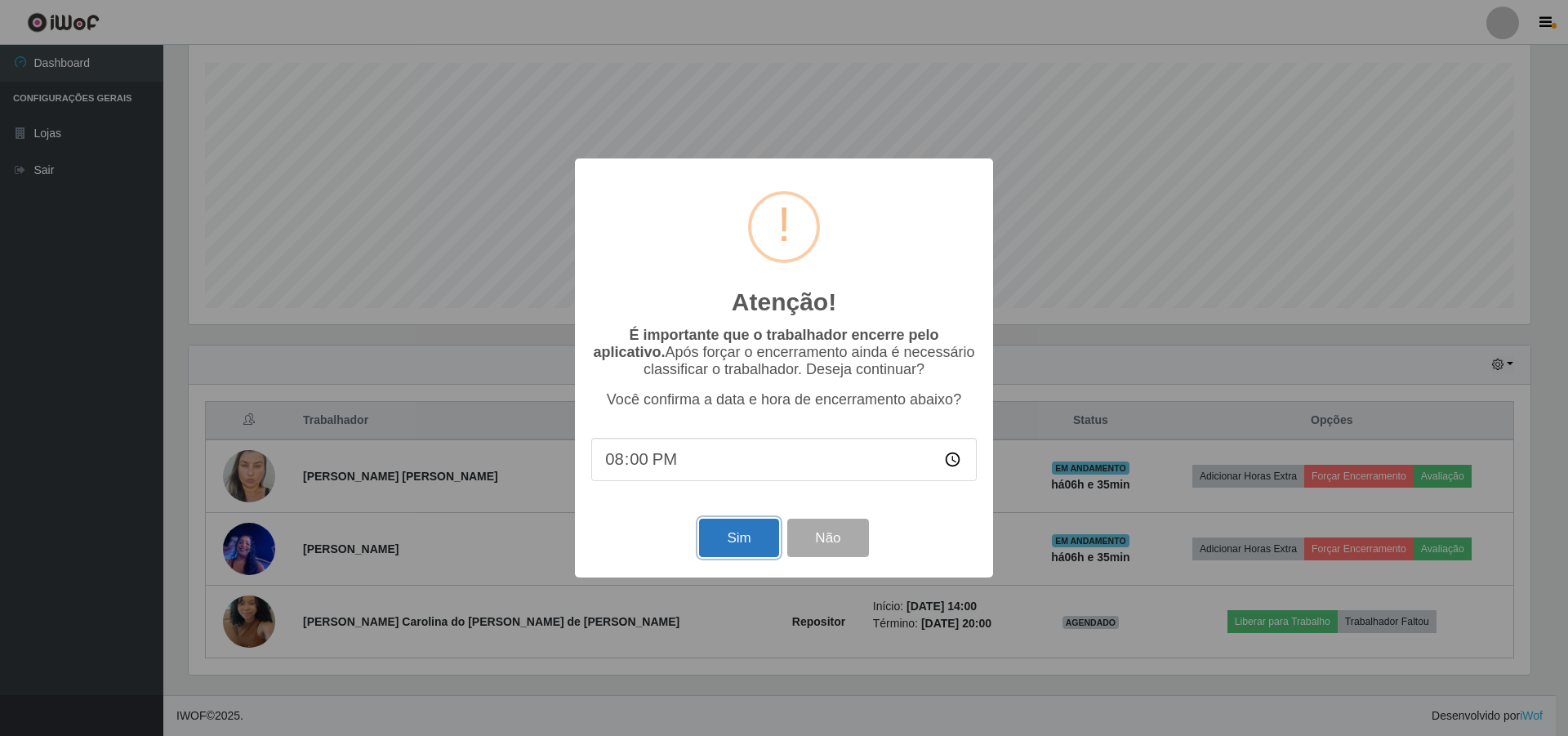
click at [749, 545] on button "Sim" at bounding box center [738, 538] width 79 height 39
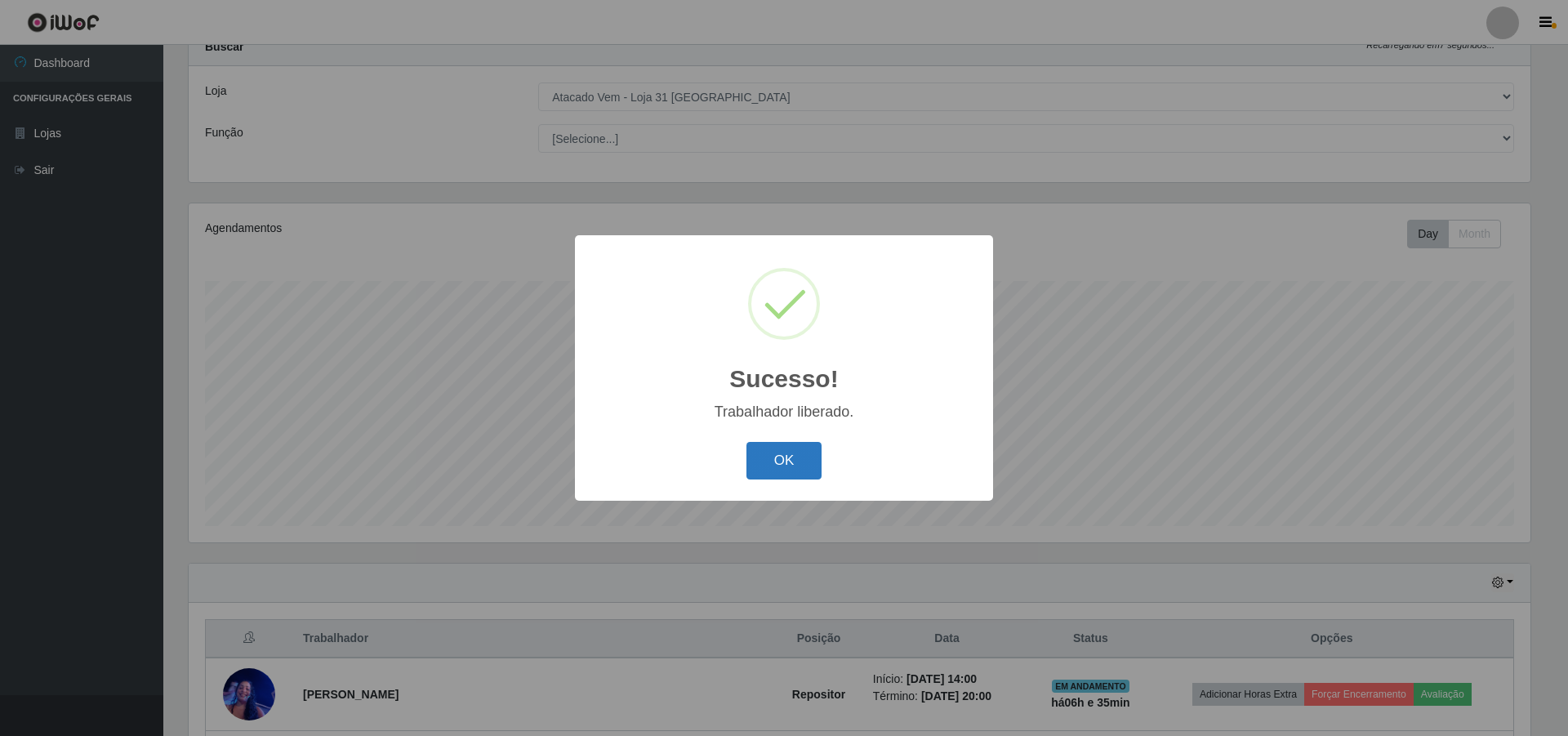
click at [800, 466] on button "OK" at bounding box center [784, 461] width 76 height 39
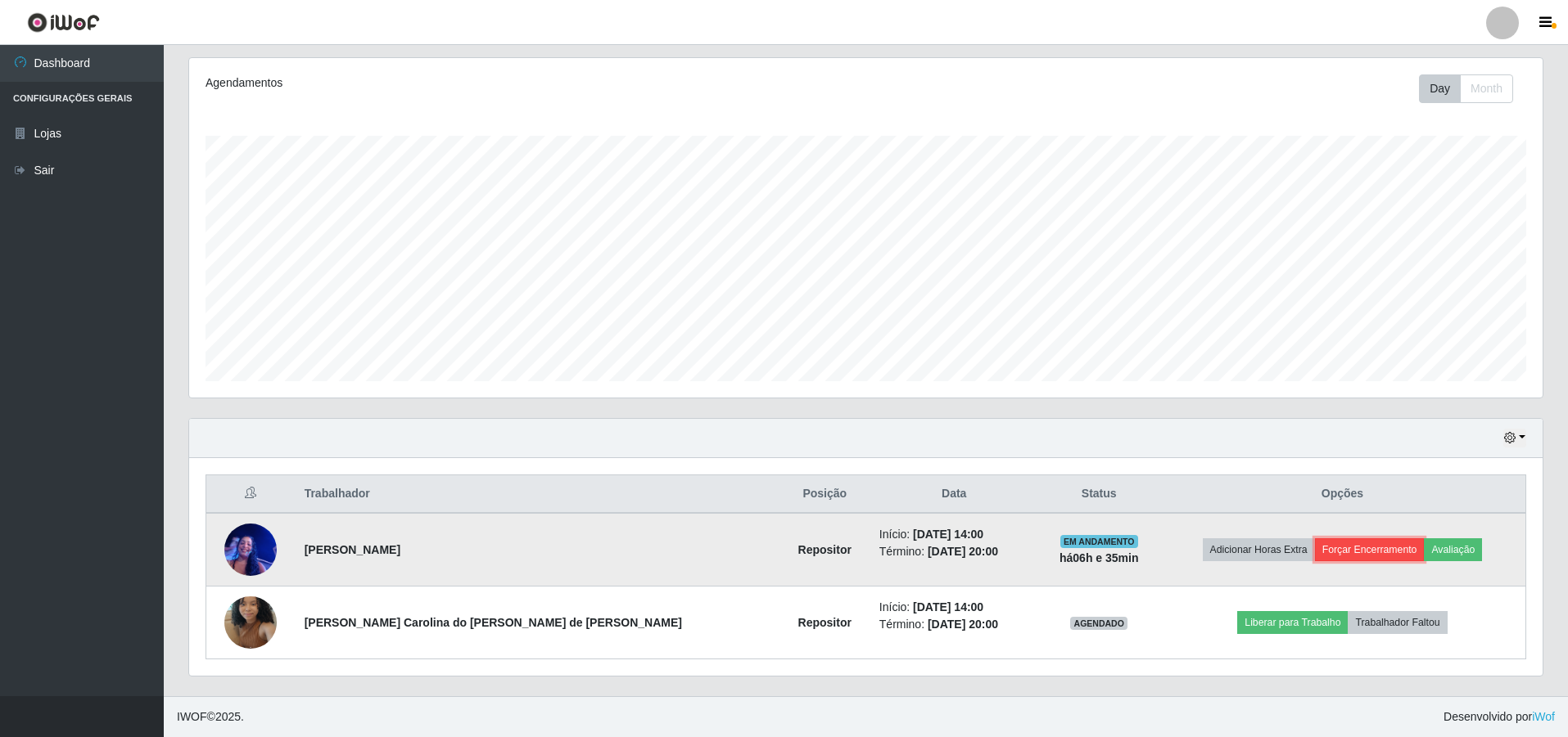
click at [1365, 551] on button "Forçar Encerramento" at bounding box center [1370, 550] width 110 height 23
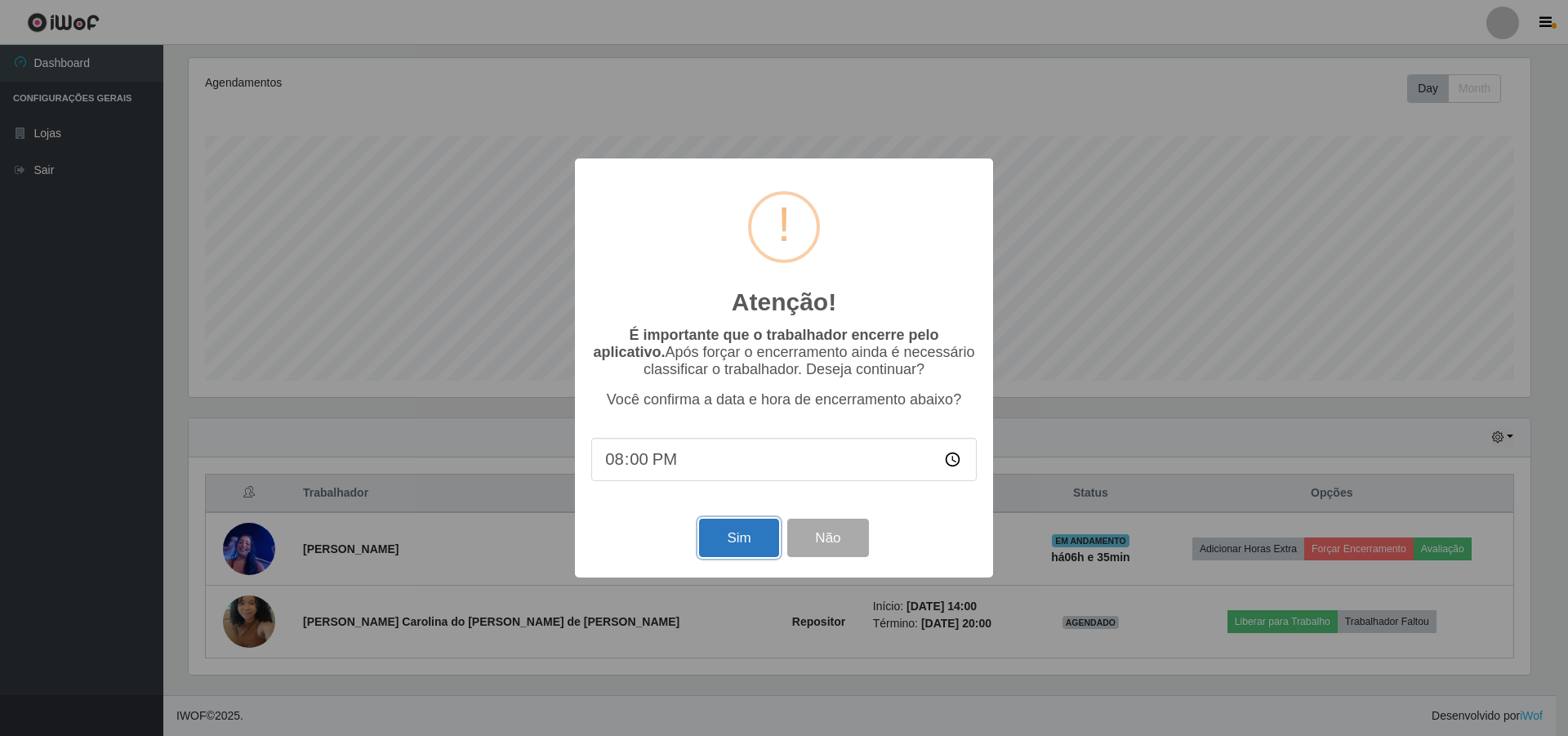
click at [721, 539] on button "Sim" at bounding box center [738, 538] width 79 height 39
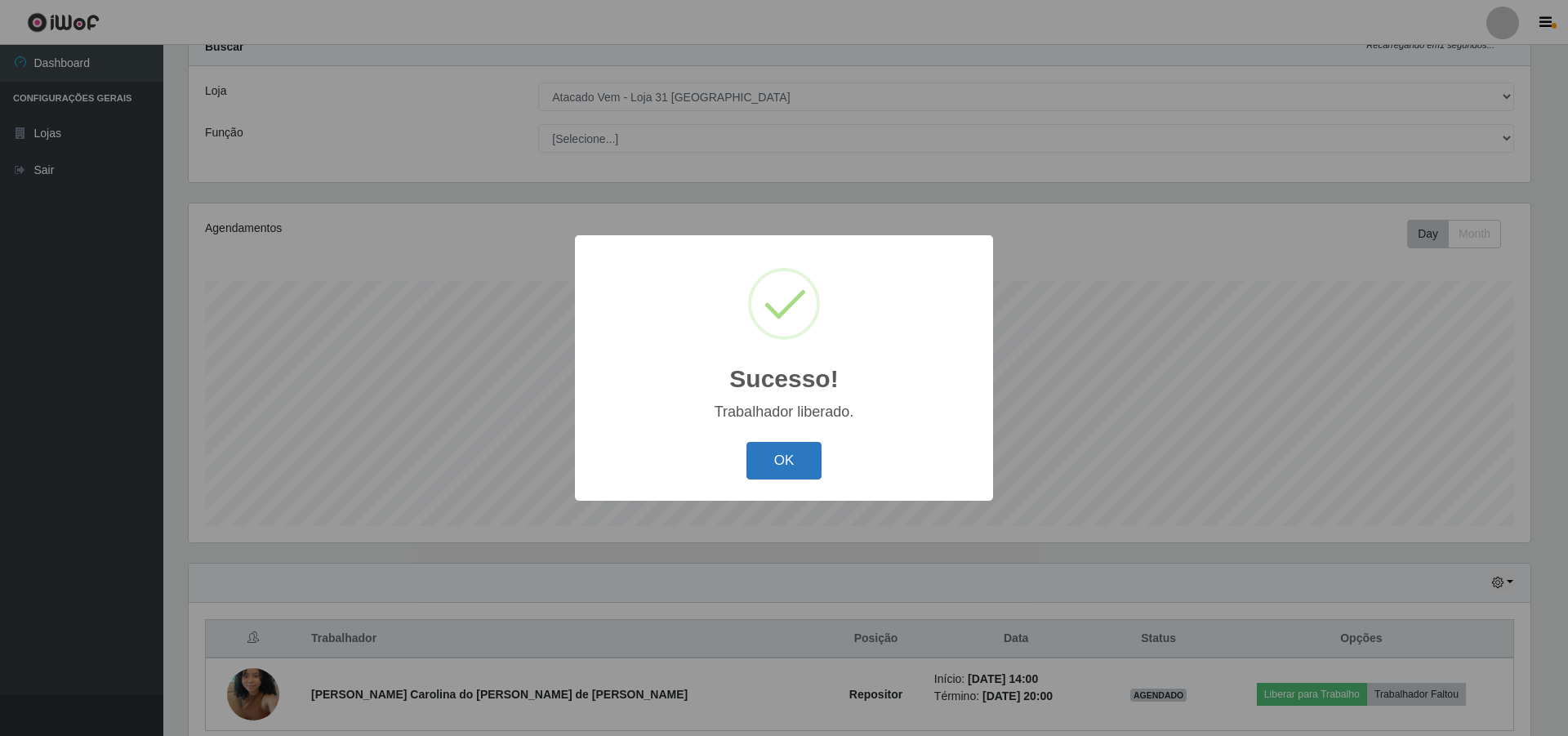
click at [804, 462] on button "OK" at bounding box center [784, 461] width 76 height 39
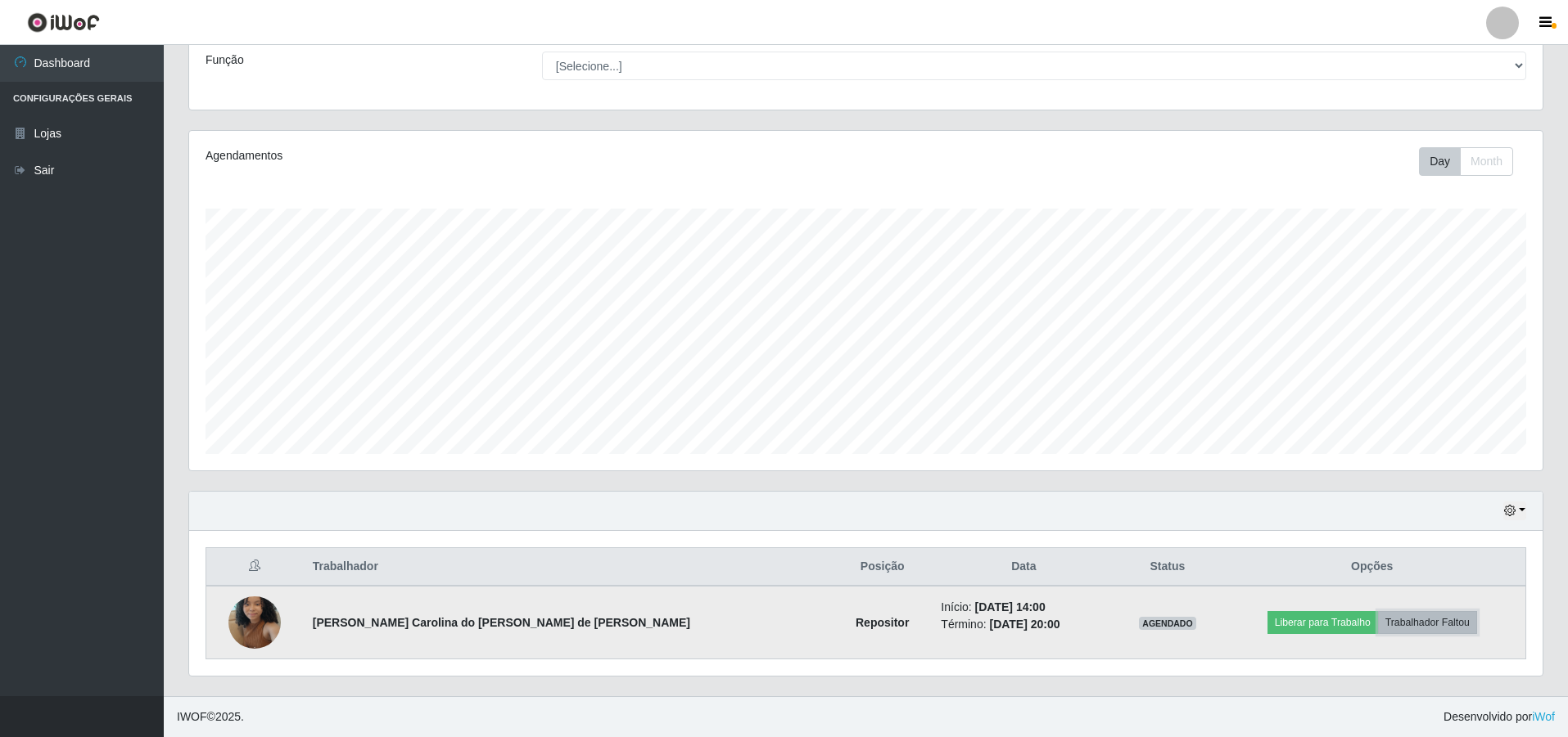
click at [1417, 622] on button "Trabalhador Faltou" at bounding box center [1427, 623] width 99 height 23
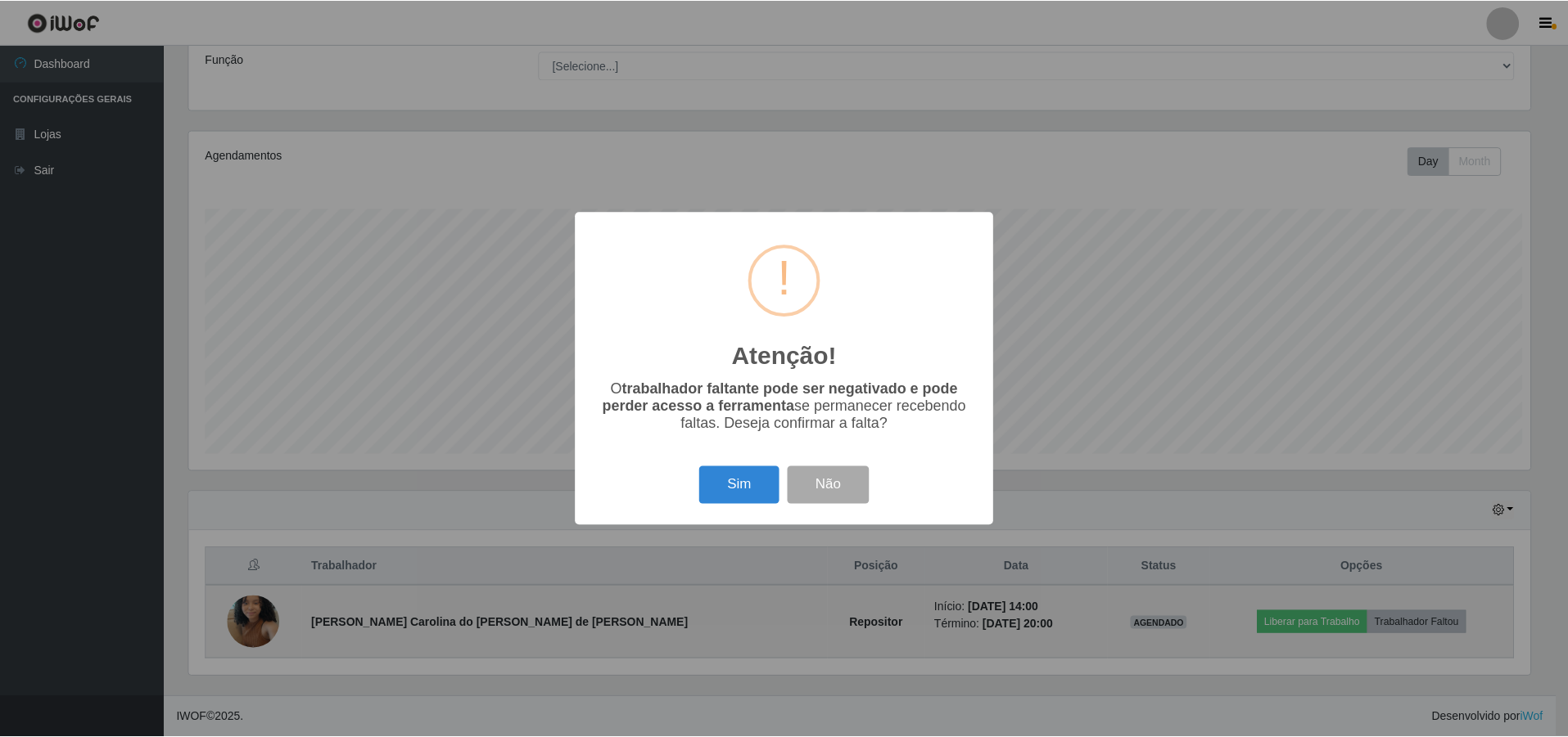
scroll to position [339, 1346]
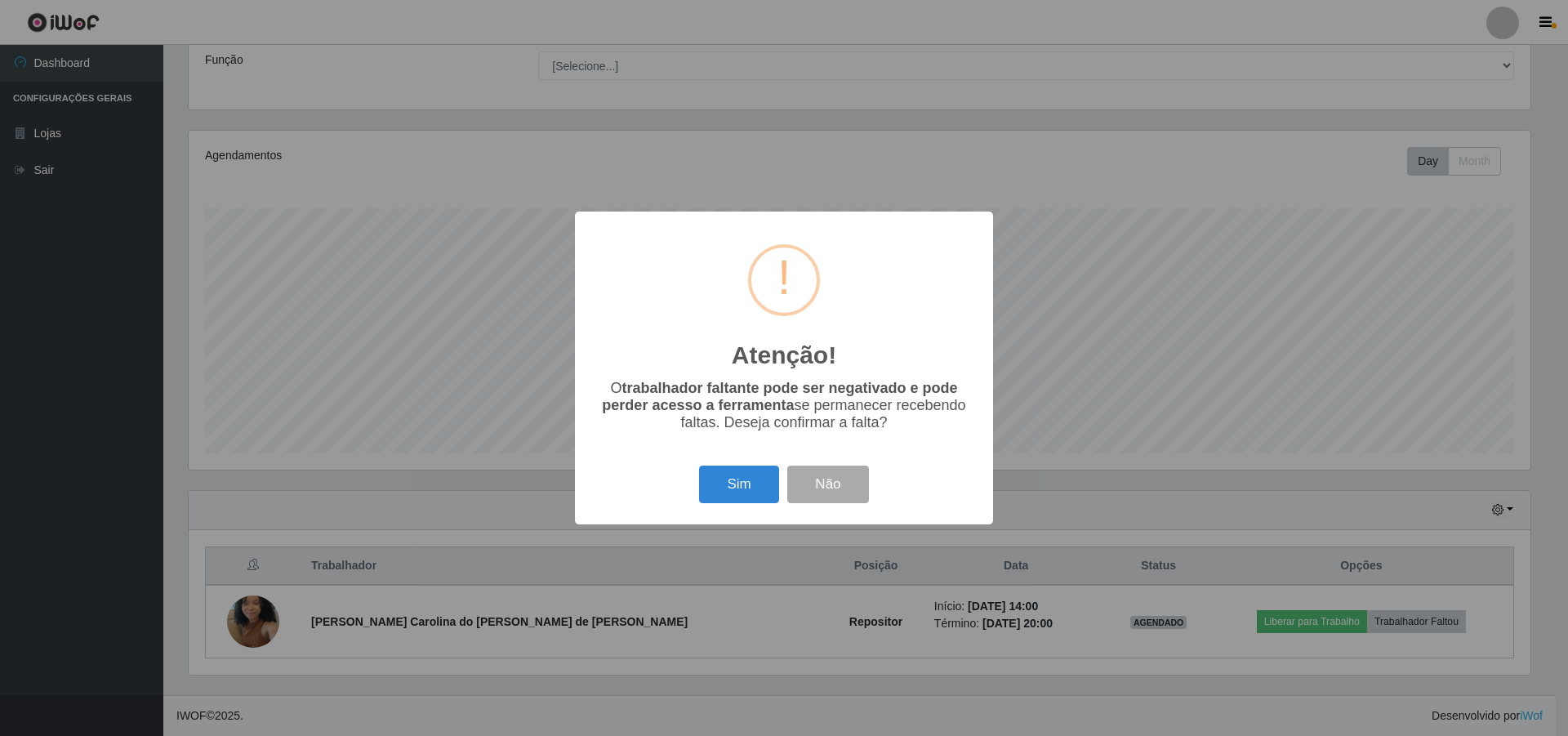
click at [1131, 214] on div "Atenção! × O trabalhador faltante pode ser negativado e pode perder acesso a fe…" at bounding box center [784, 368] width 1568 height 736
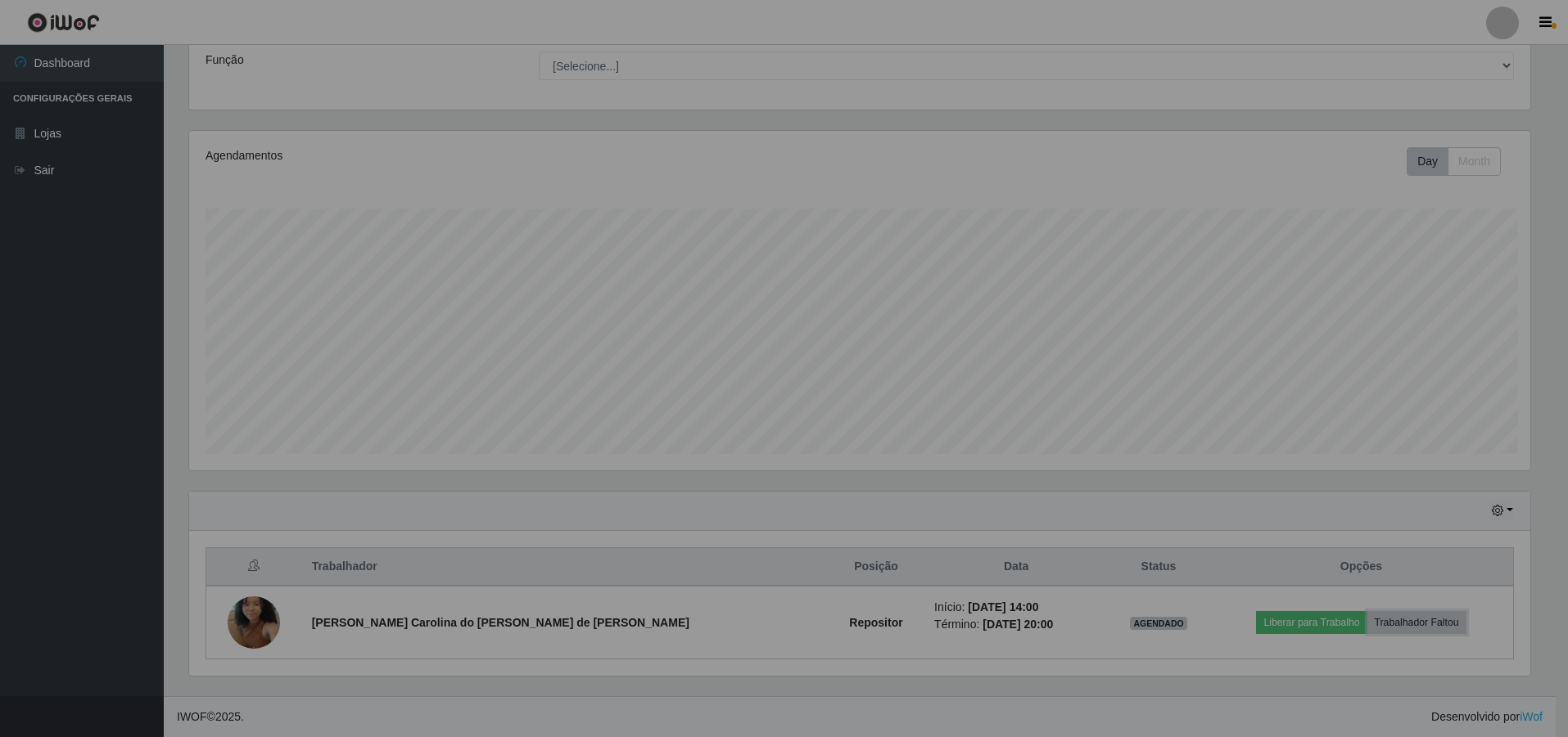
scroll to position [339, 1353]
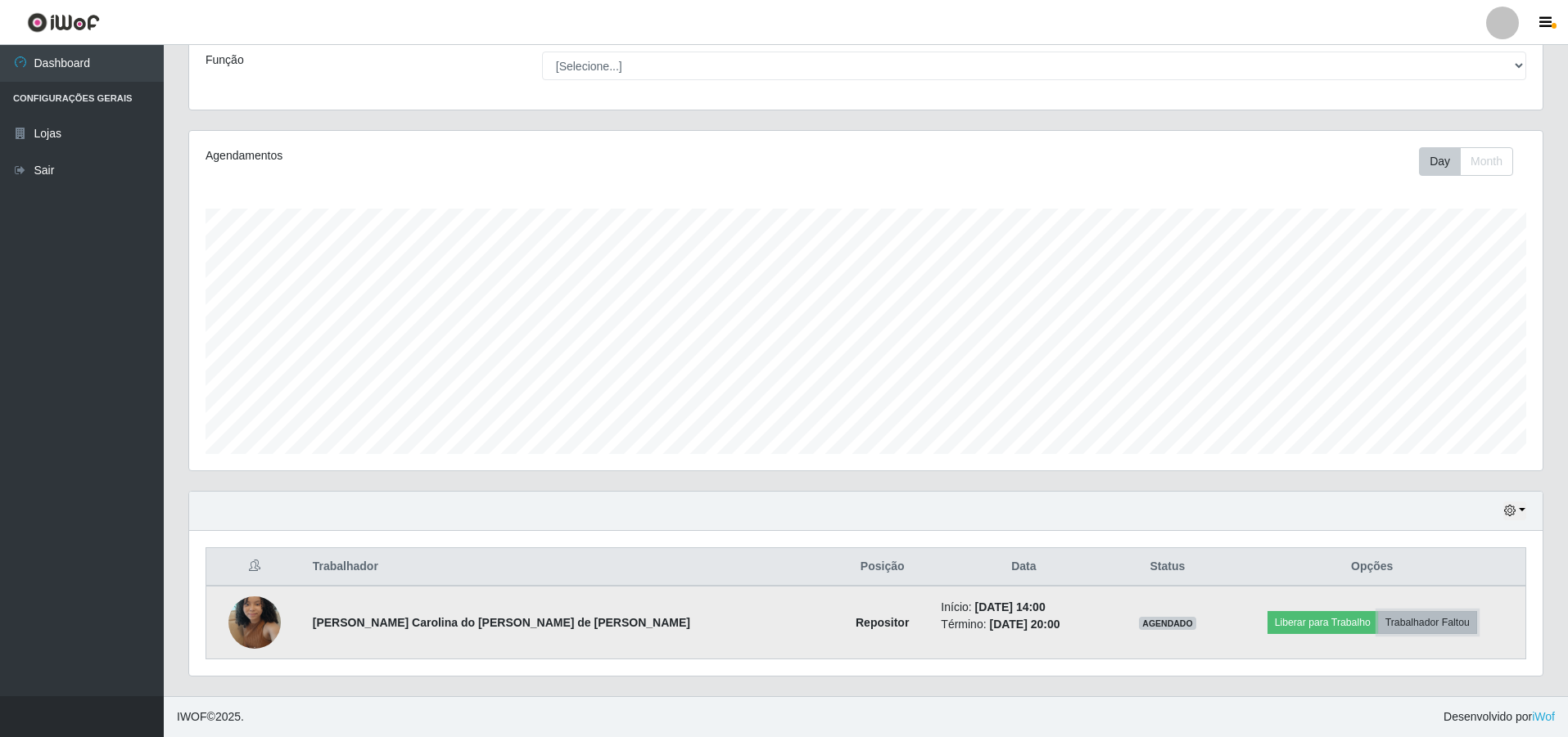
click at [1400, 616] on button "Trabalhador Faltou" at bounding box center [1427, 623] width 99 height 23
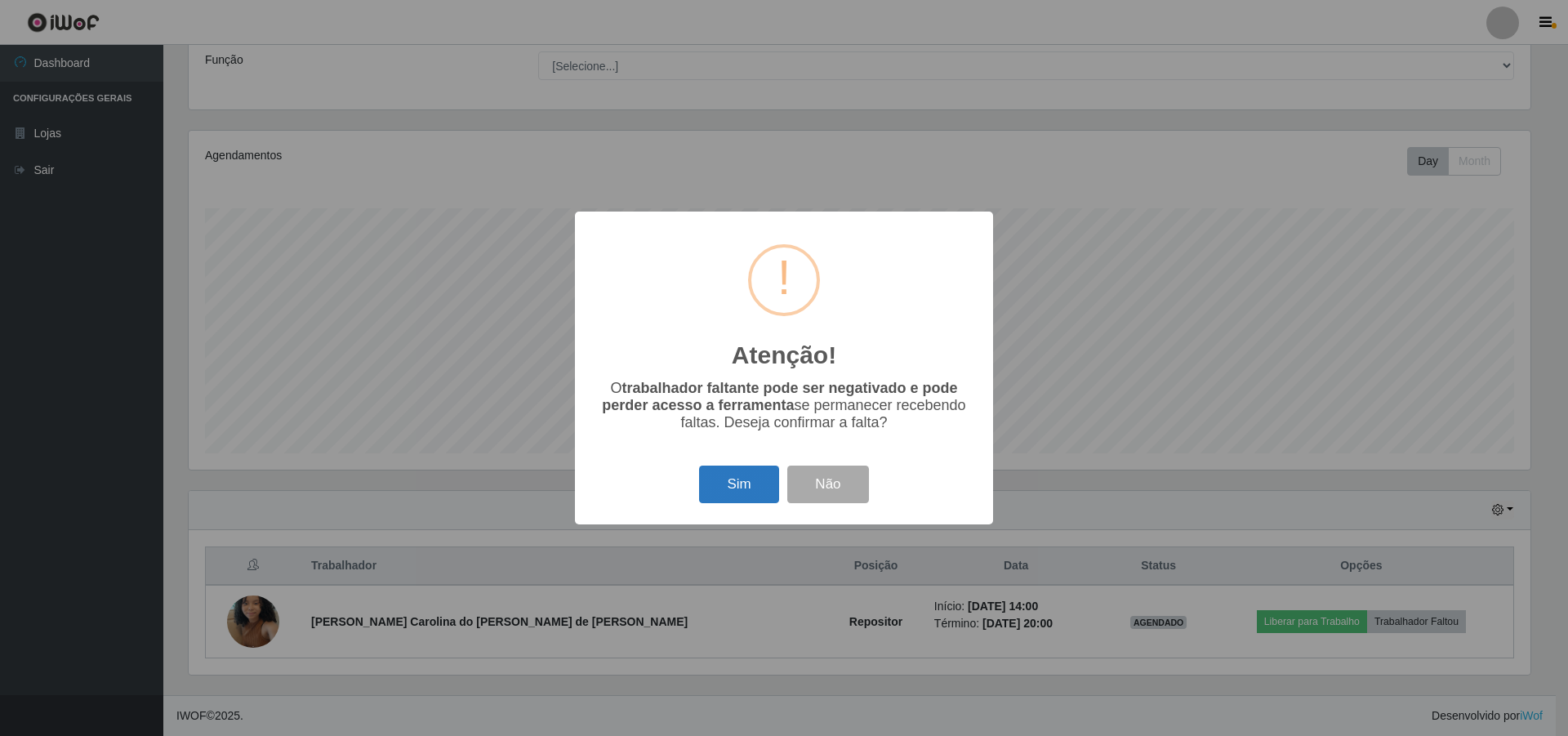
click at [750, 482] on button "Sim" at bounding box center [738, 485] width 79 height 39
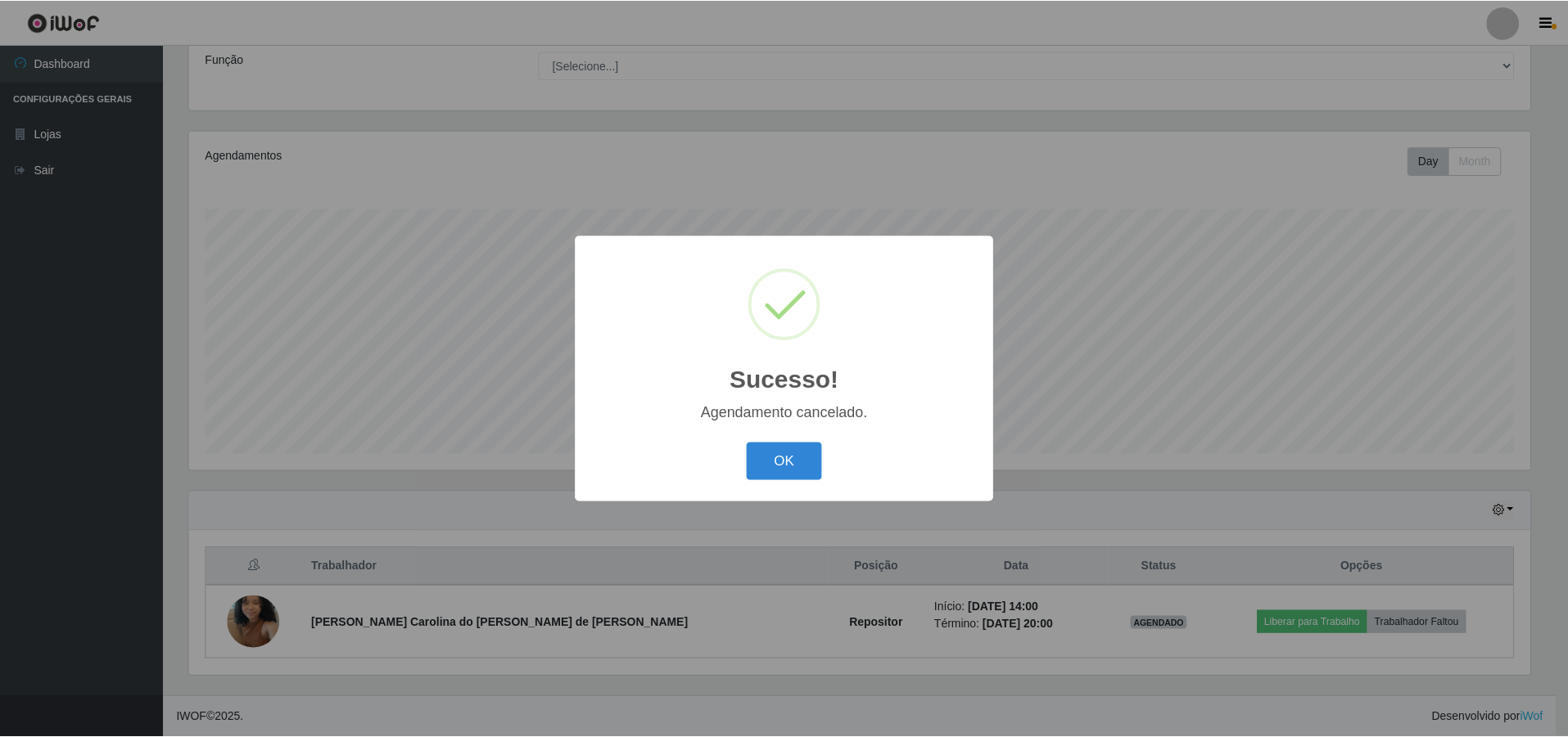
scroll to position [58, 0]
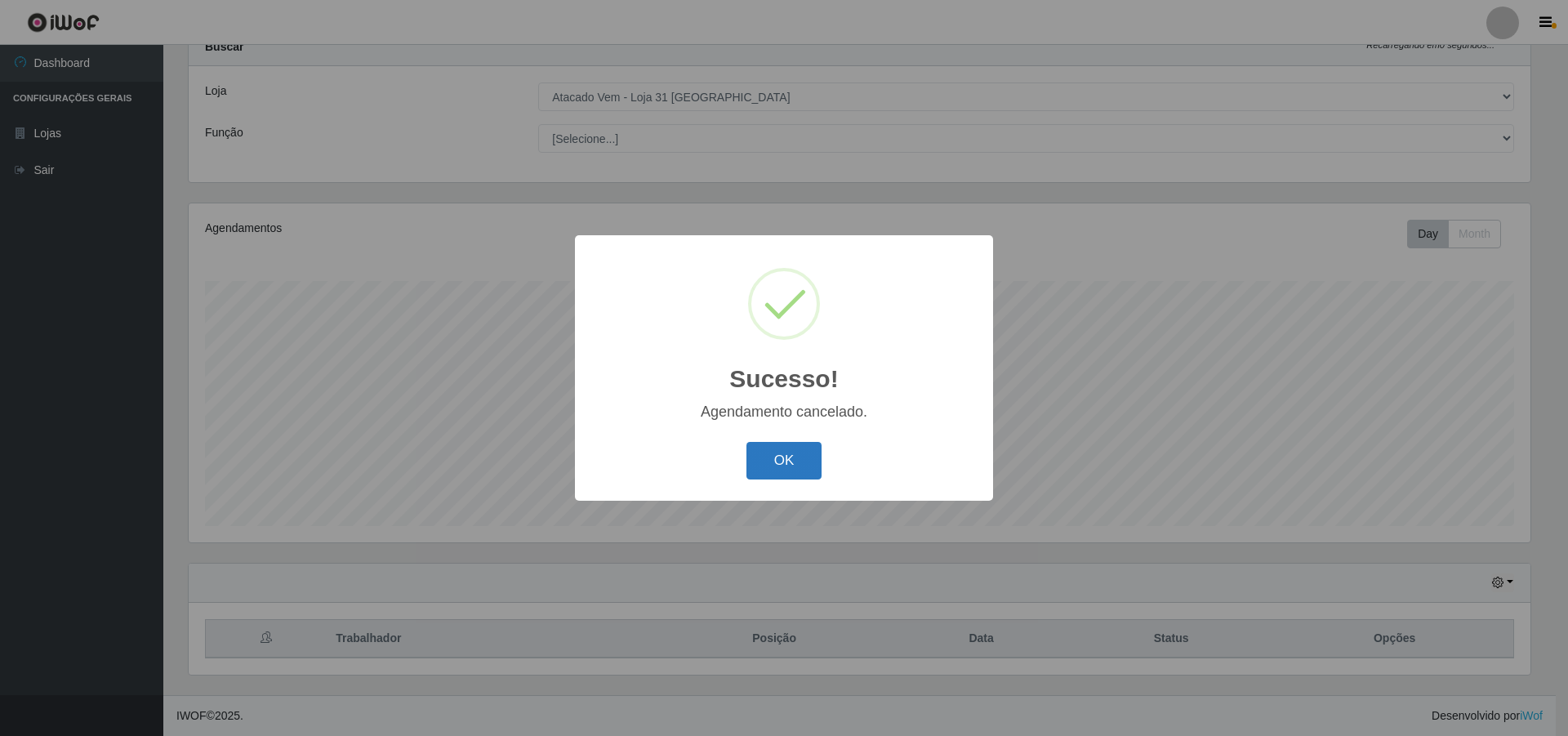
click at [786, 459] on button "OK" at bounding box center [784, 461] width 76 height 39
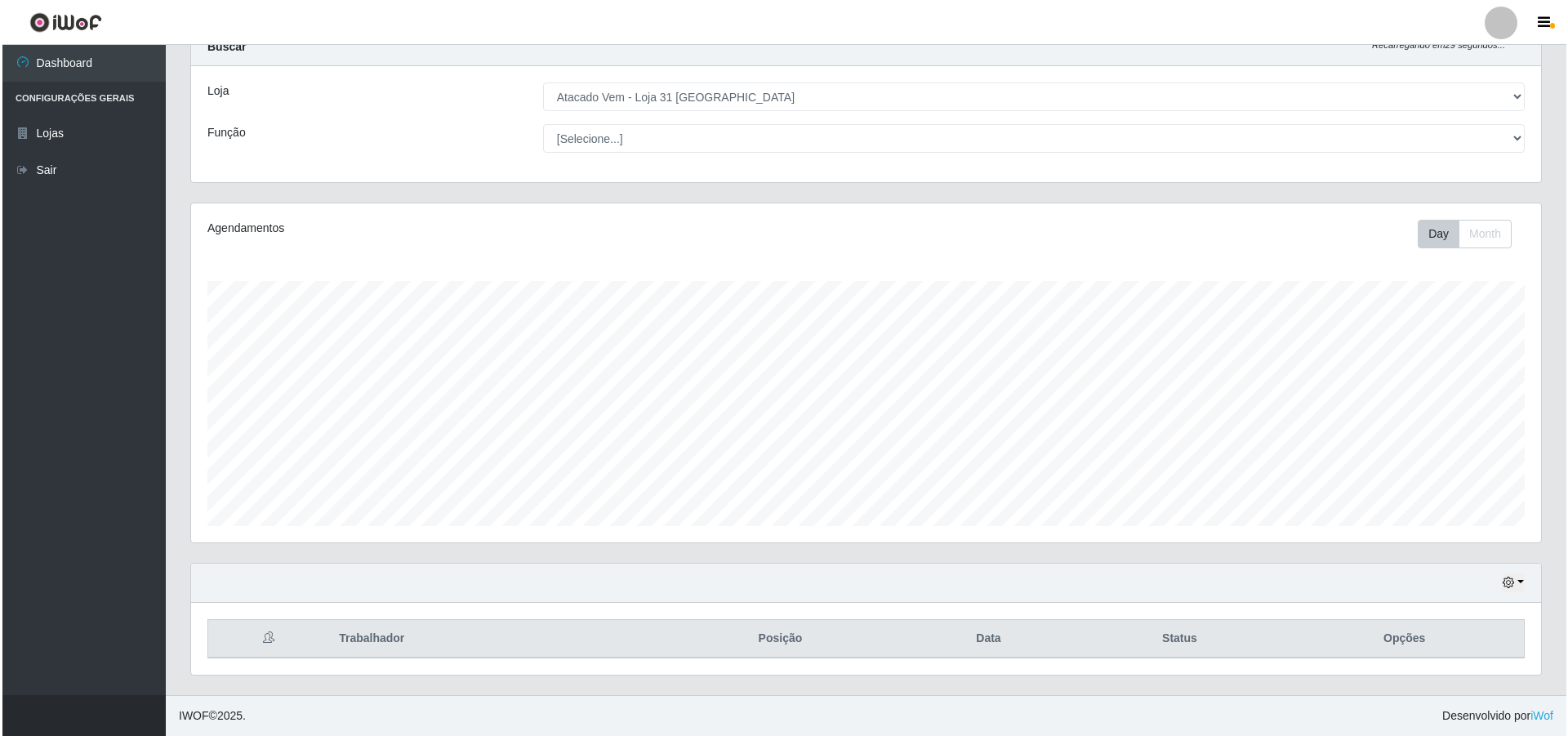
scroll to position [0, 0]
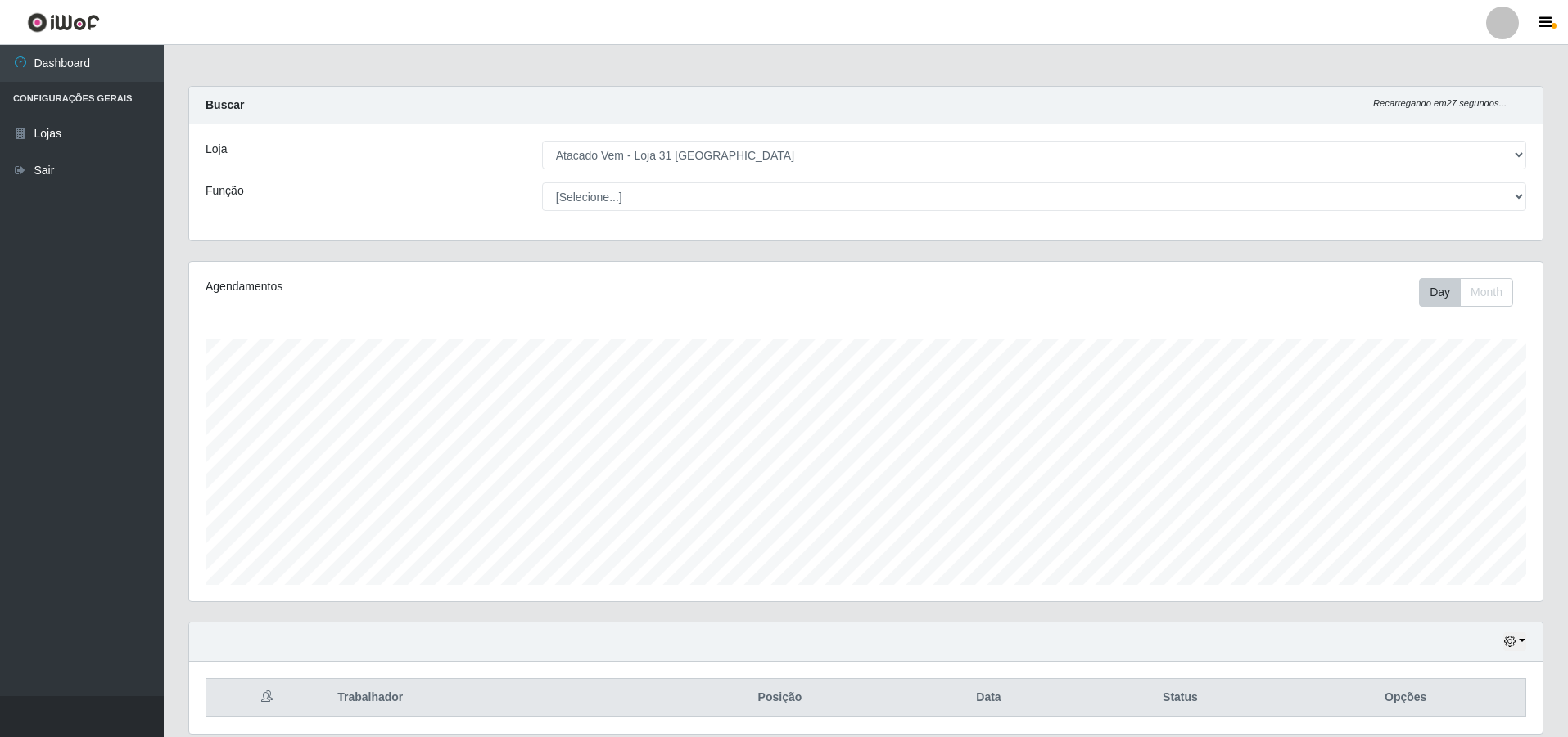
click at [1489, 25] on div at bounding box center [1502, 22] width 32 height 32
click at [1473, 122] on button "Sair" at bounding box center [1470, 127] width 148 height 33
